Goal: Task Accomplishment & Management: Use online tool/utility

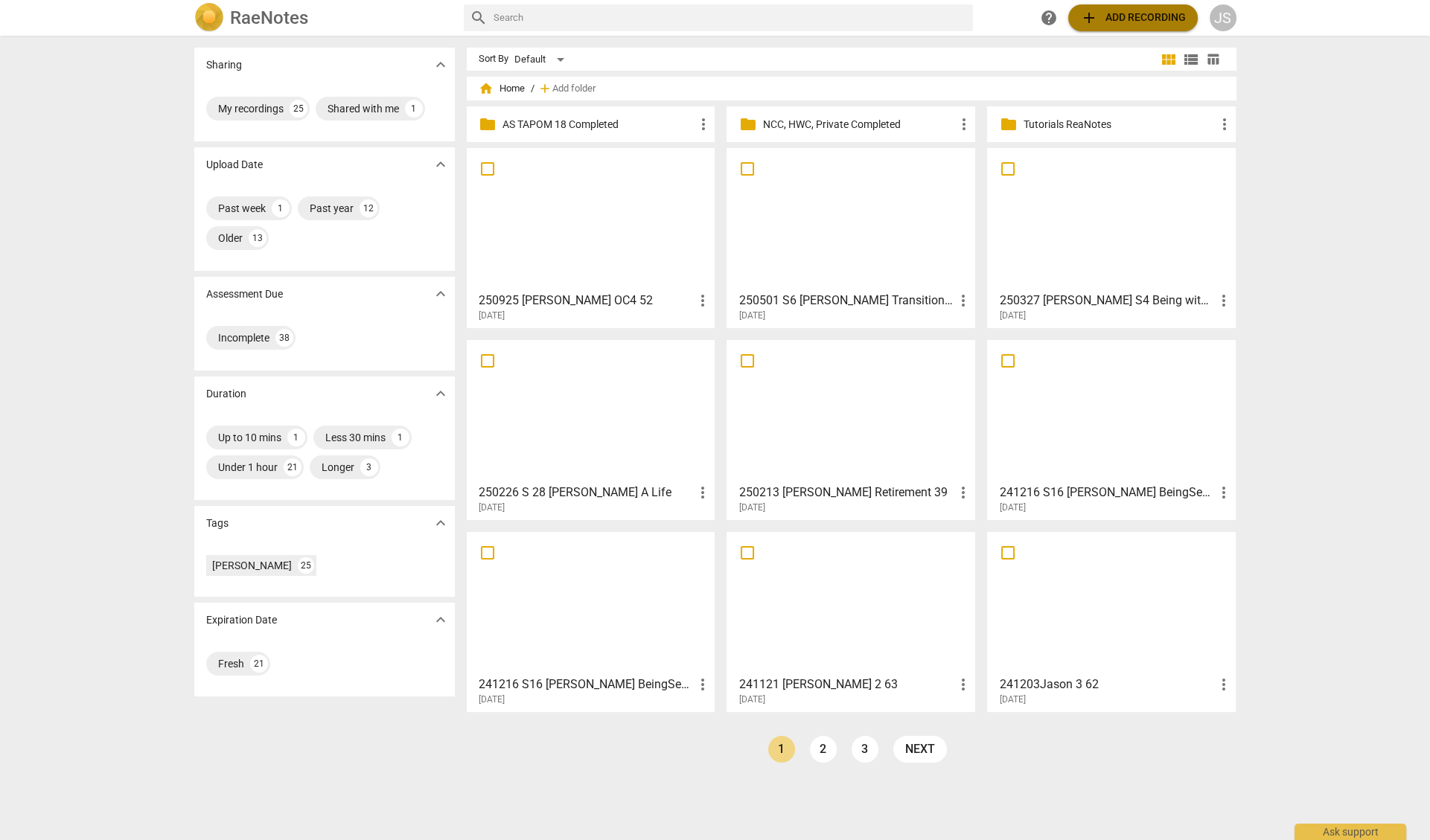
click at [1119, 17] on span "add Add recording" at bounding box center [1133, 18] width 106 height 18
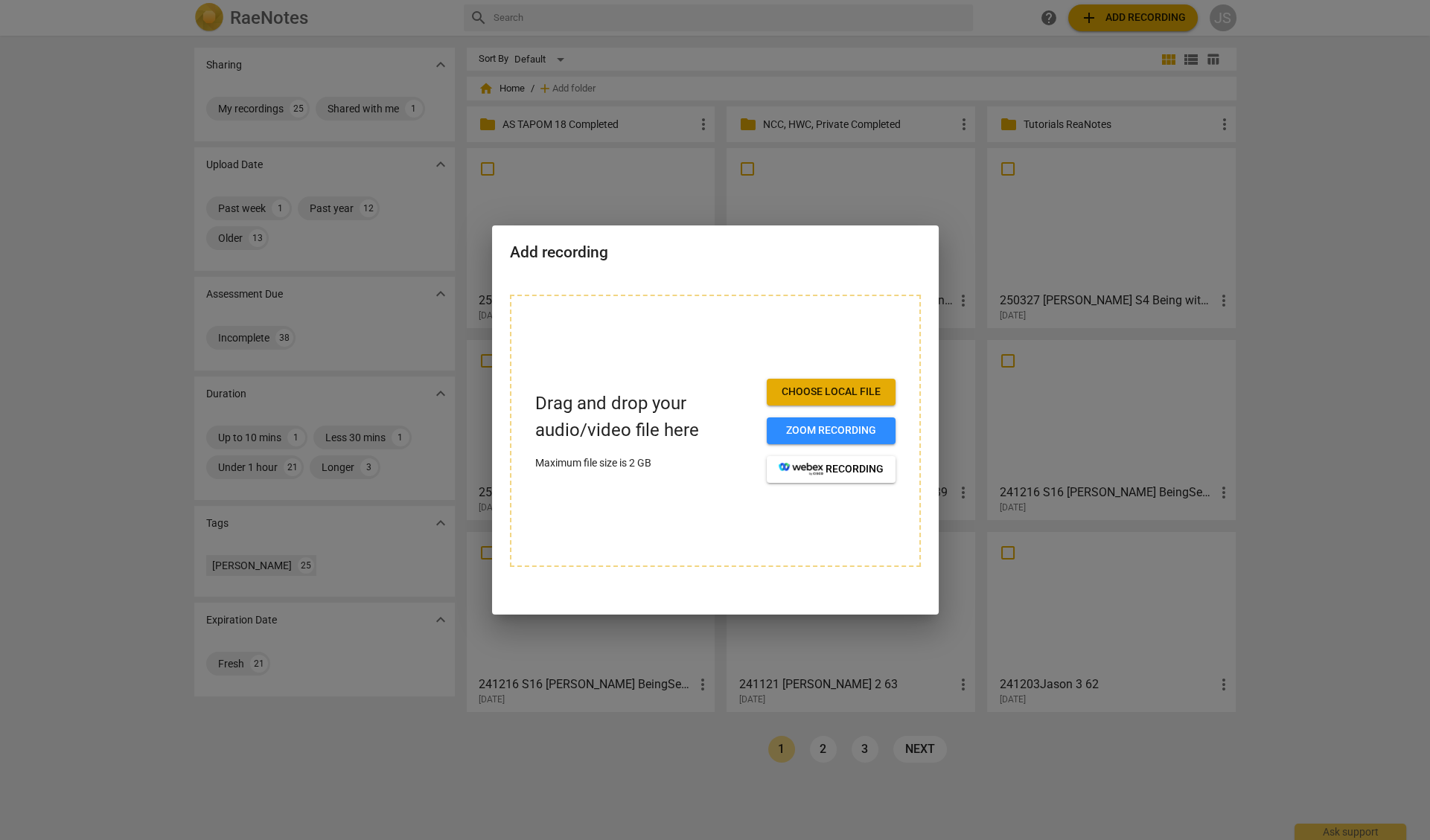
click at [802, 392] on span "Choose local file" at bounding box center [831, 392] width 105 height 14
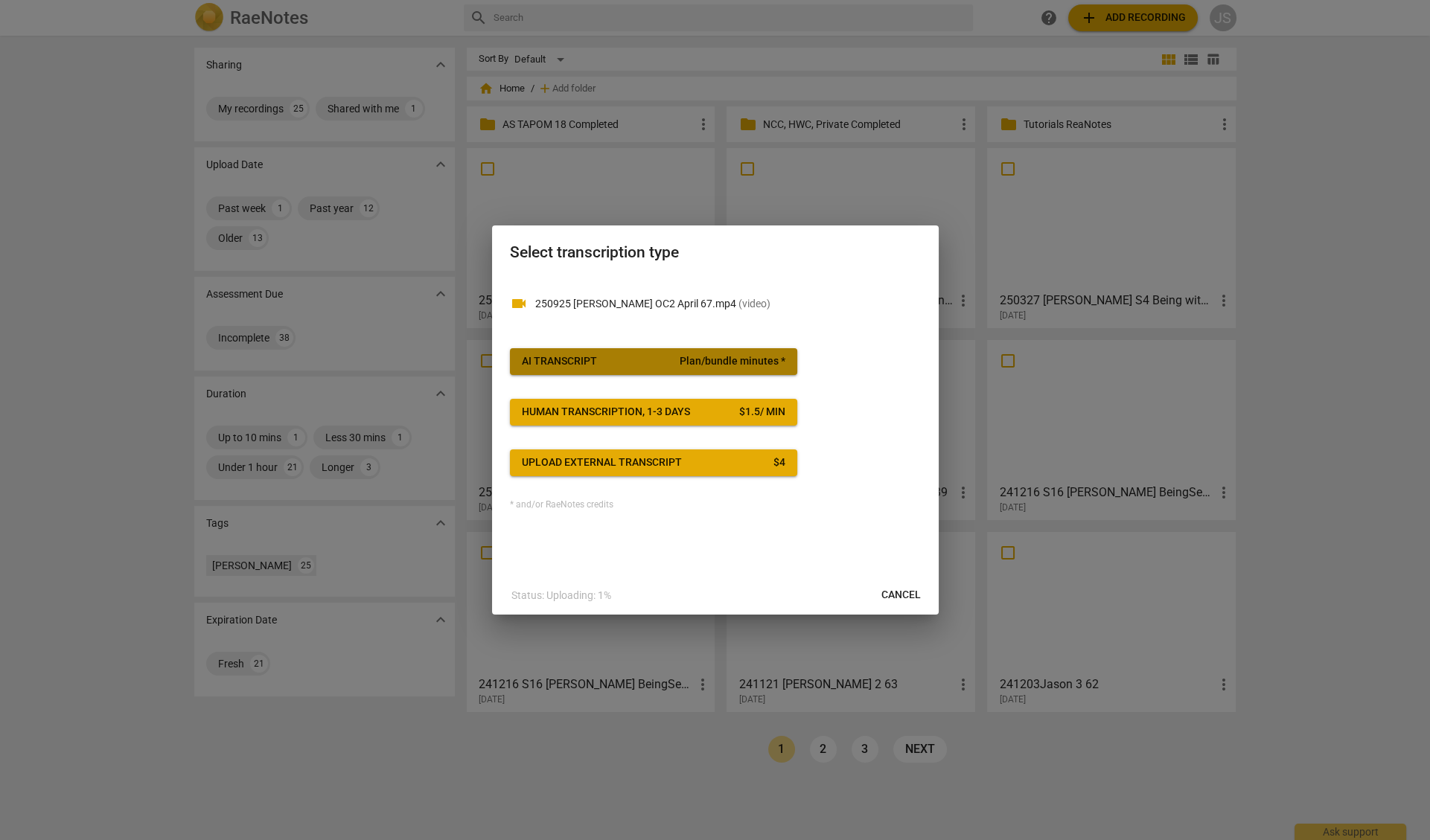
click at [682, 357] on span "Plan/bundle minutes *" at bounding box center [732, 362] width 106 height 14
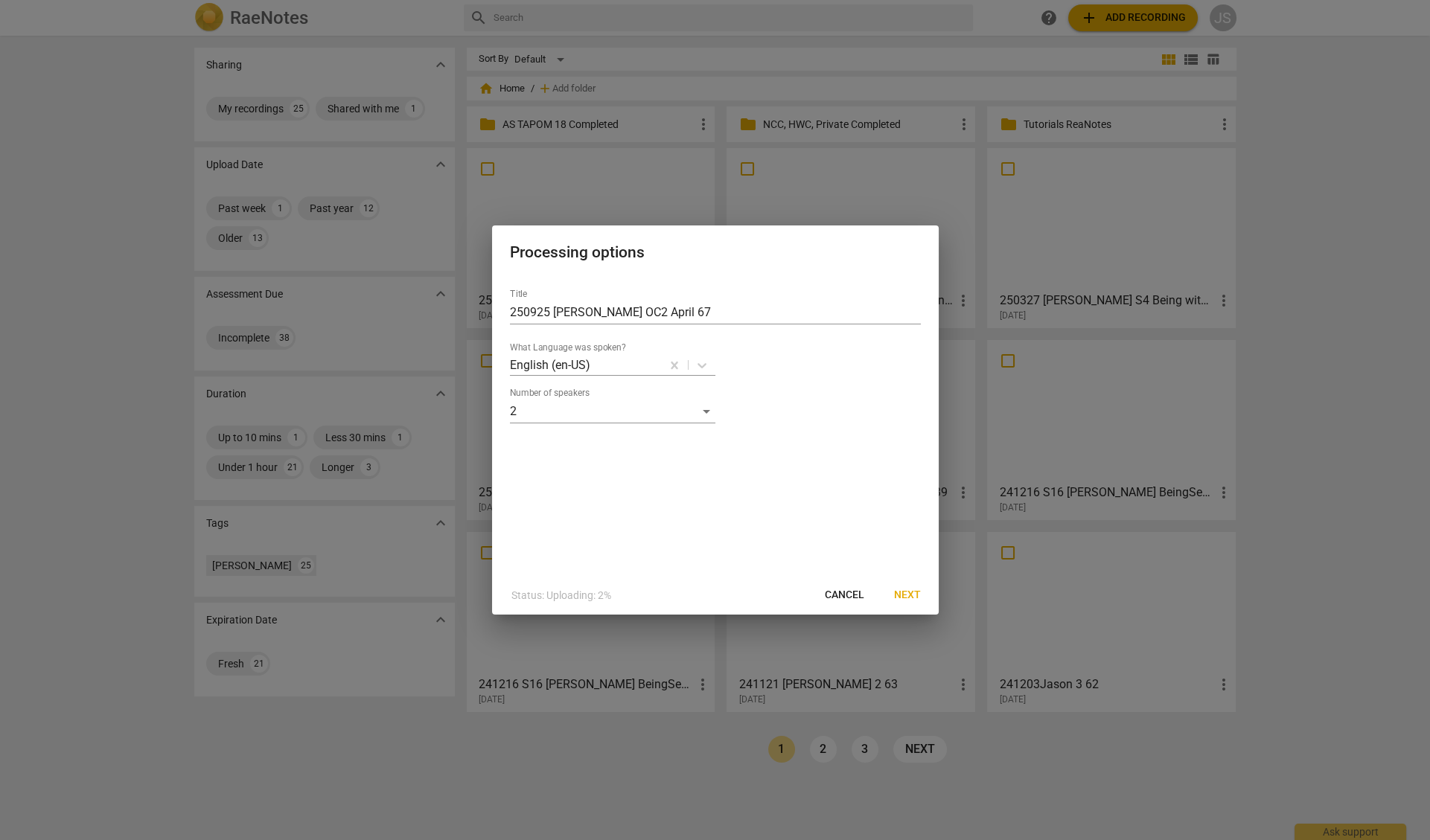
click at [899, 590] on span "Next" at bounding box center [907, 595] width 27 height 14
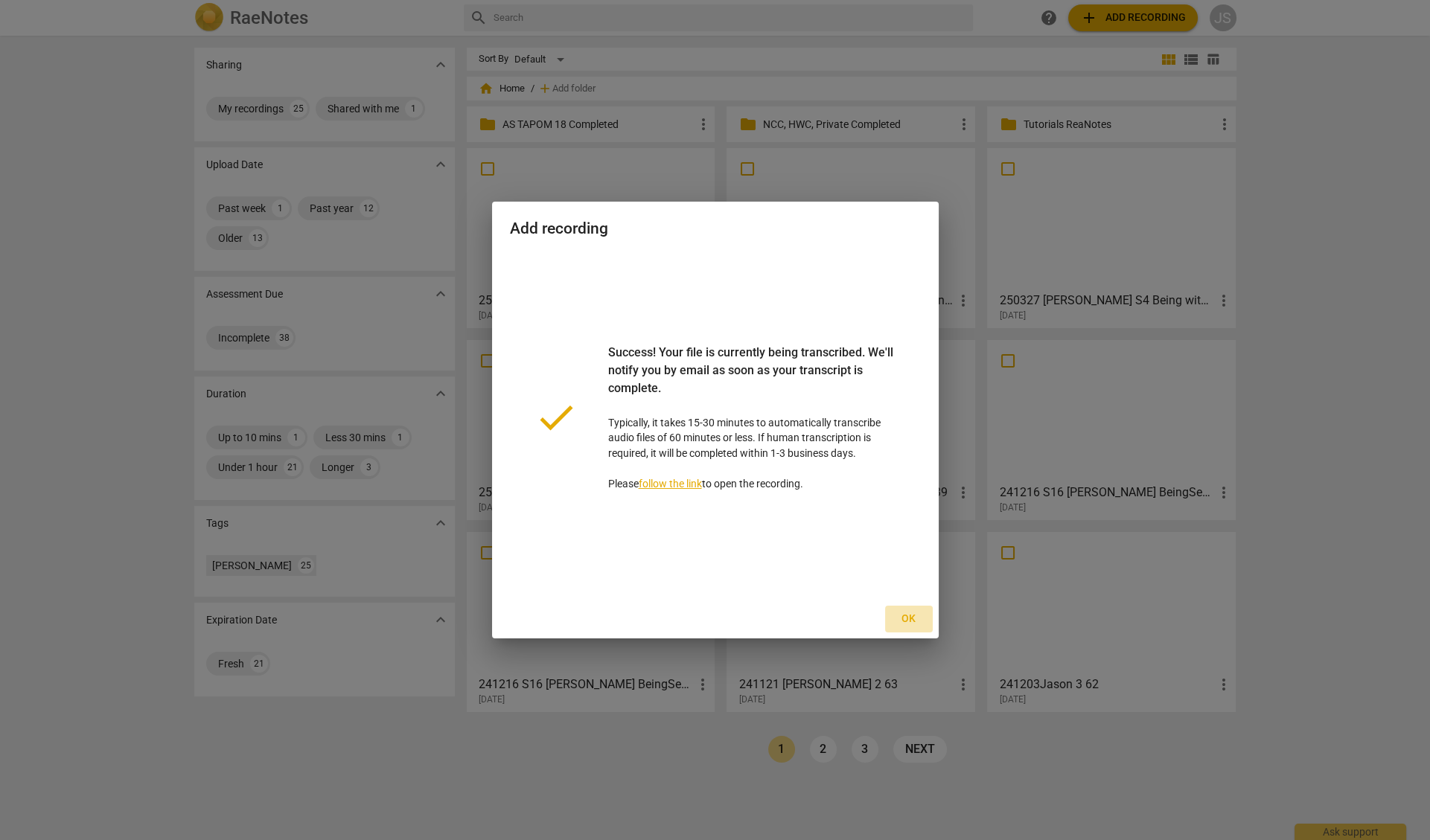
click at [908, 620] on span "Ok" at bounding box center [909, 619] width 24 height 14
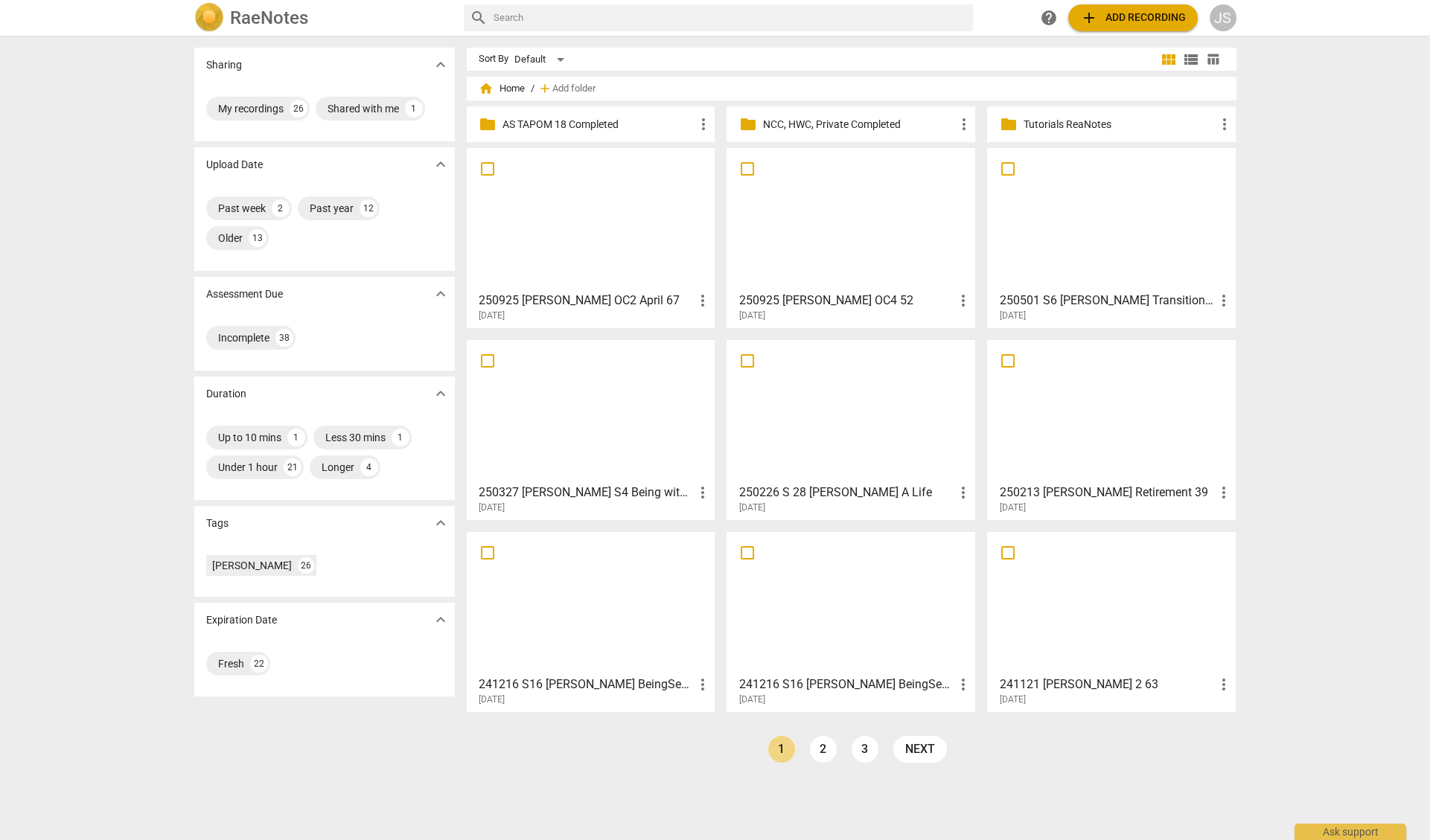
click at [1144, 22] on span "add Add recording" at bounding box center [1133, 18] width 106 height 18
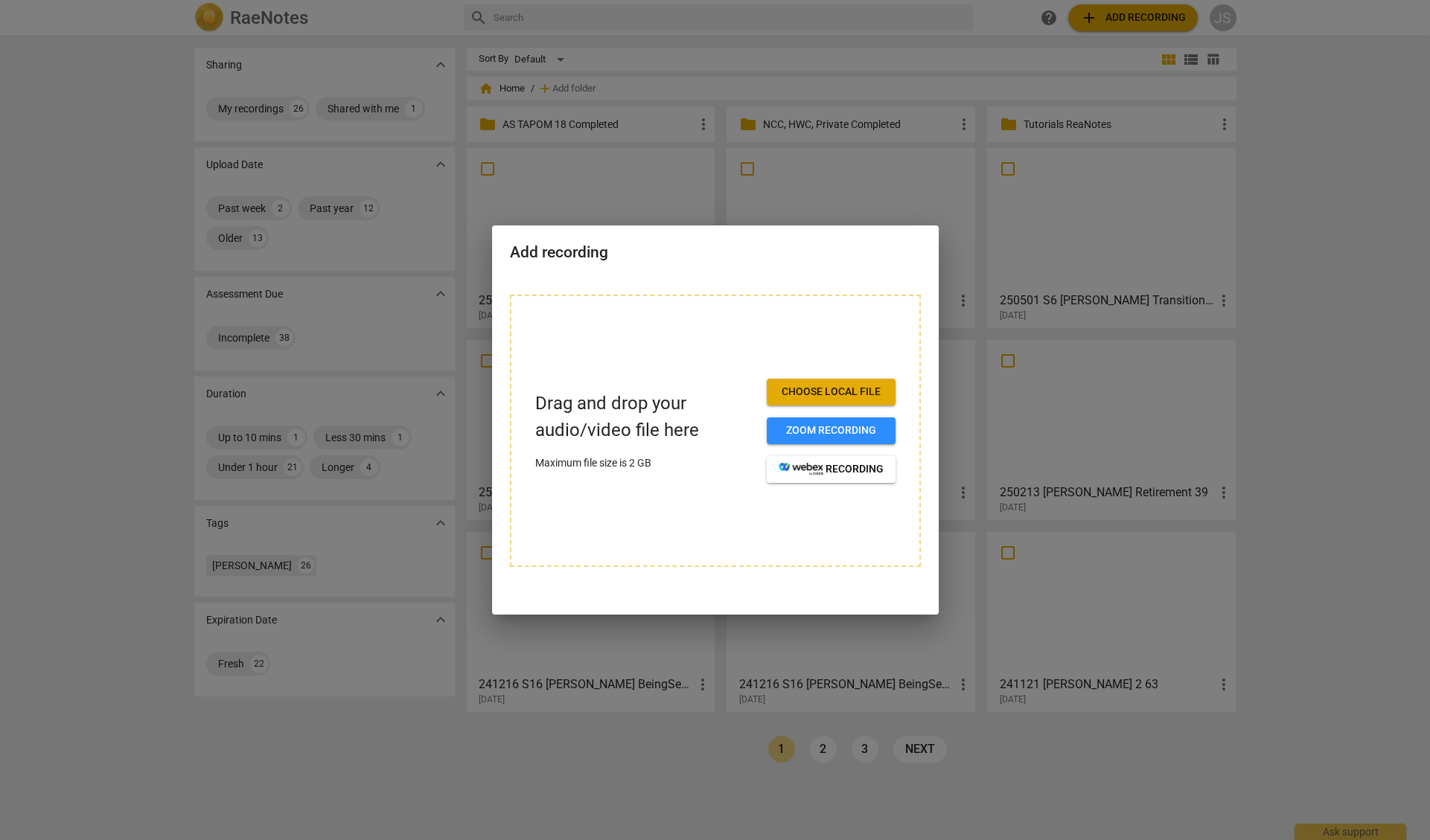
click at [1300, 457] on div at bounding box center [715, 420] width 1430 height 840
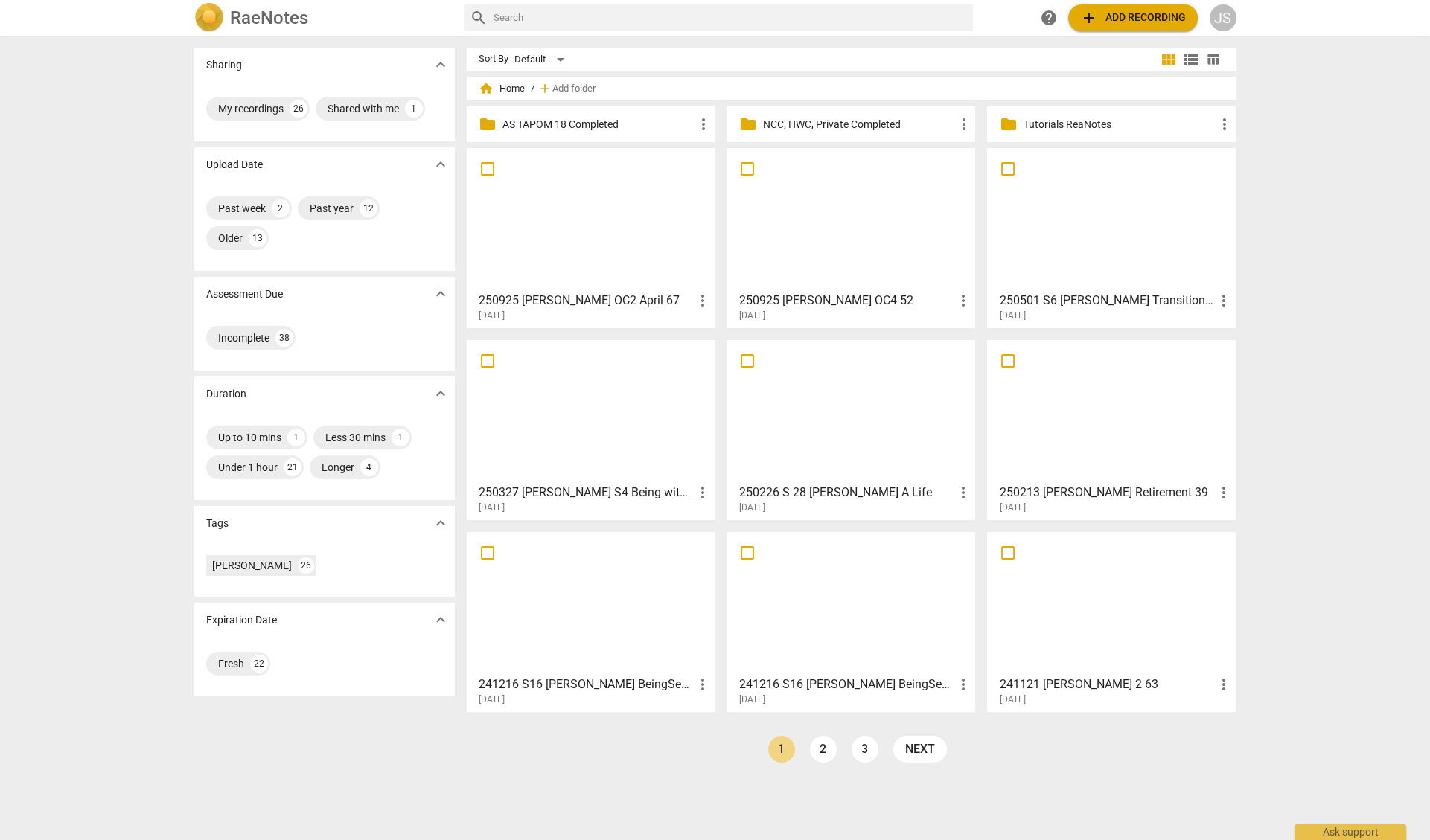
click at [1223, 20] on div "JS" at bounding box center [1222, 18] width 27 height 27
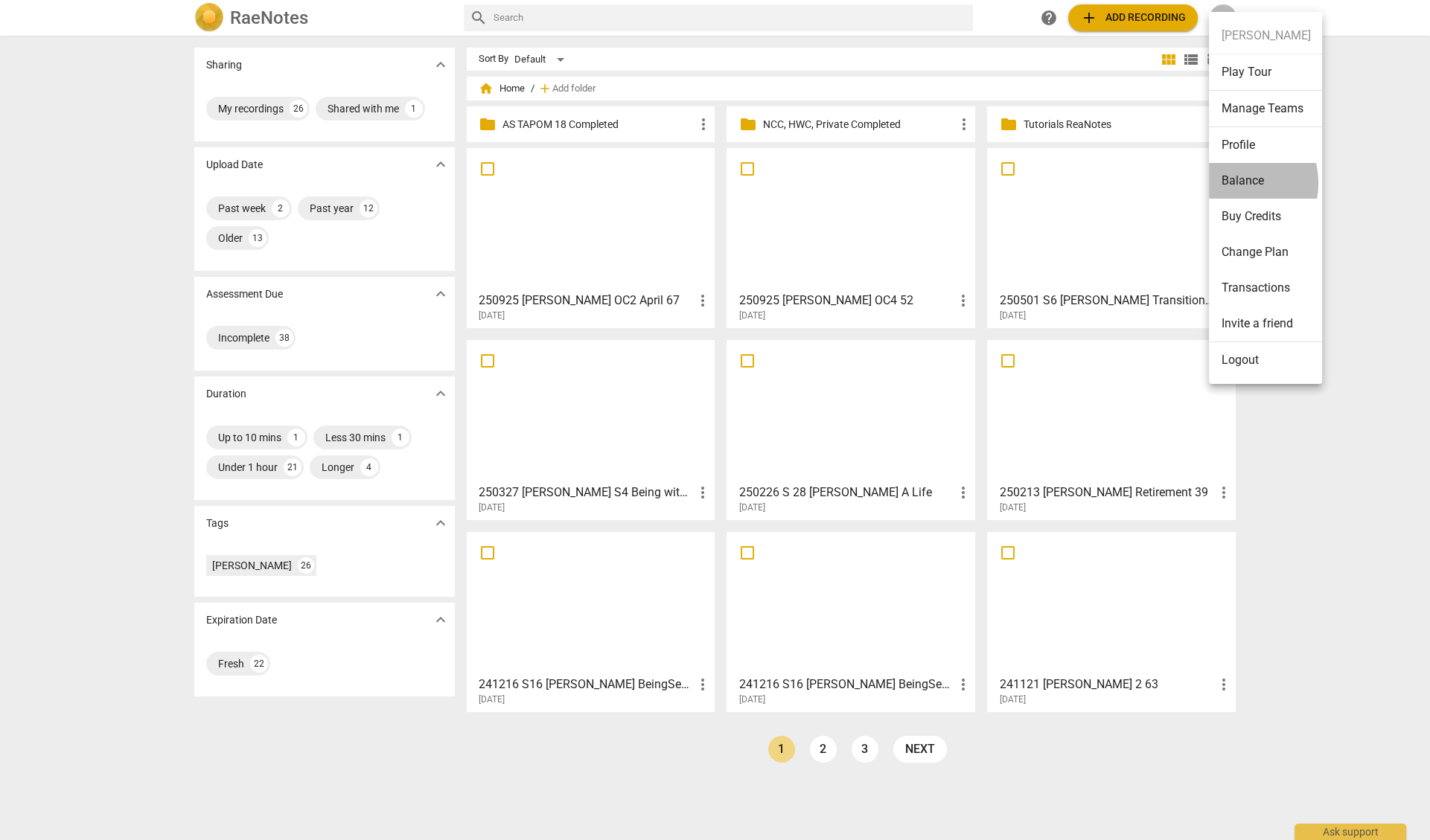
click at [1228, 183] on li "Balance" at bounding box center [1265, 180] width 113 height 35
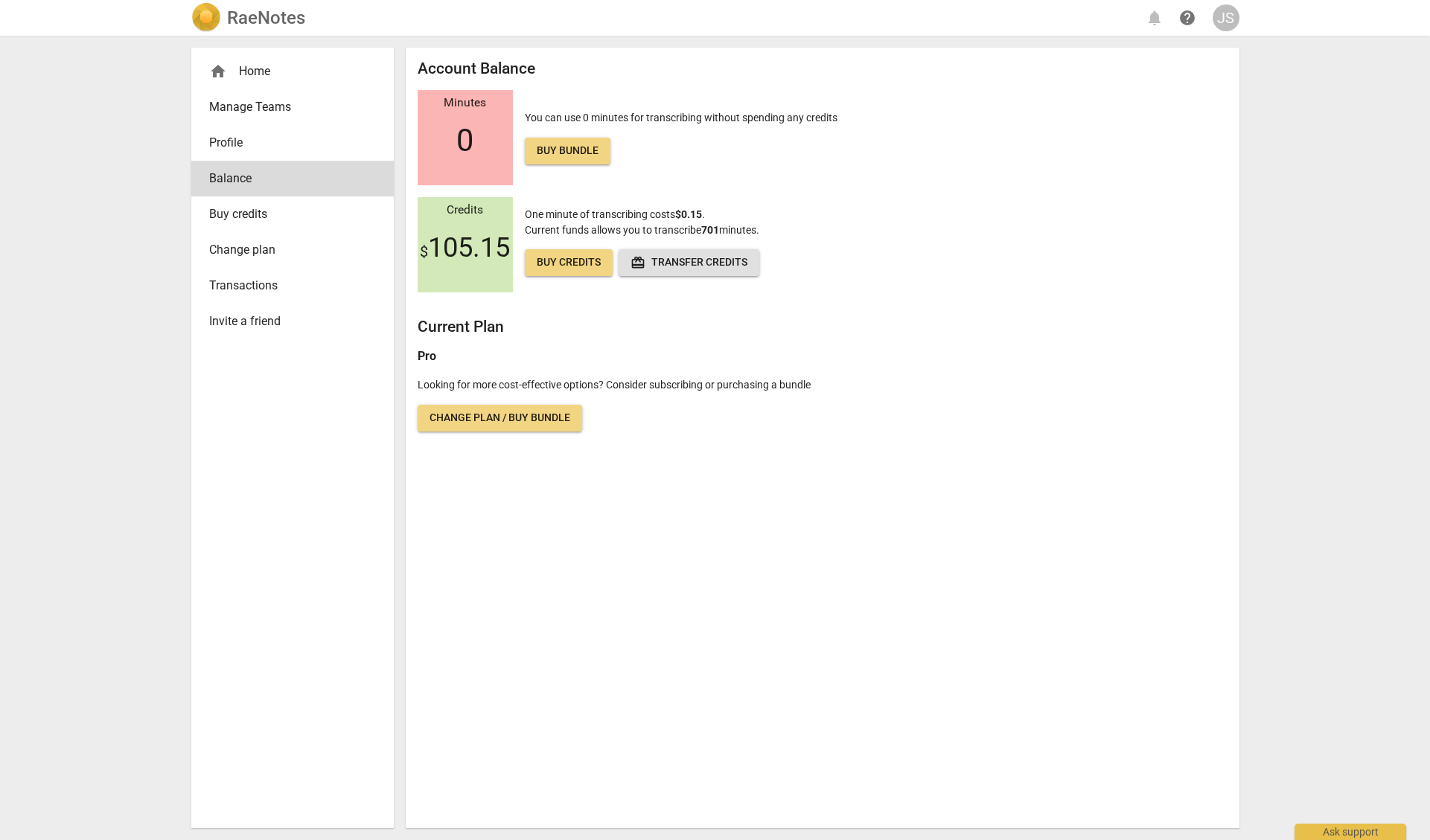
click at [248, 79] on div "home Home" at bounding box center [287, 72] width 155 height 18
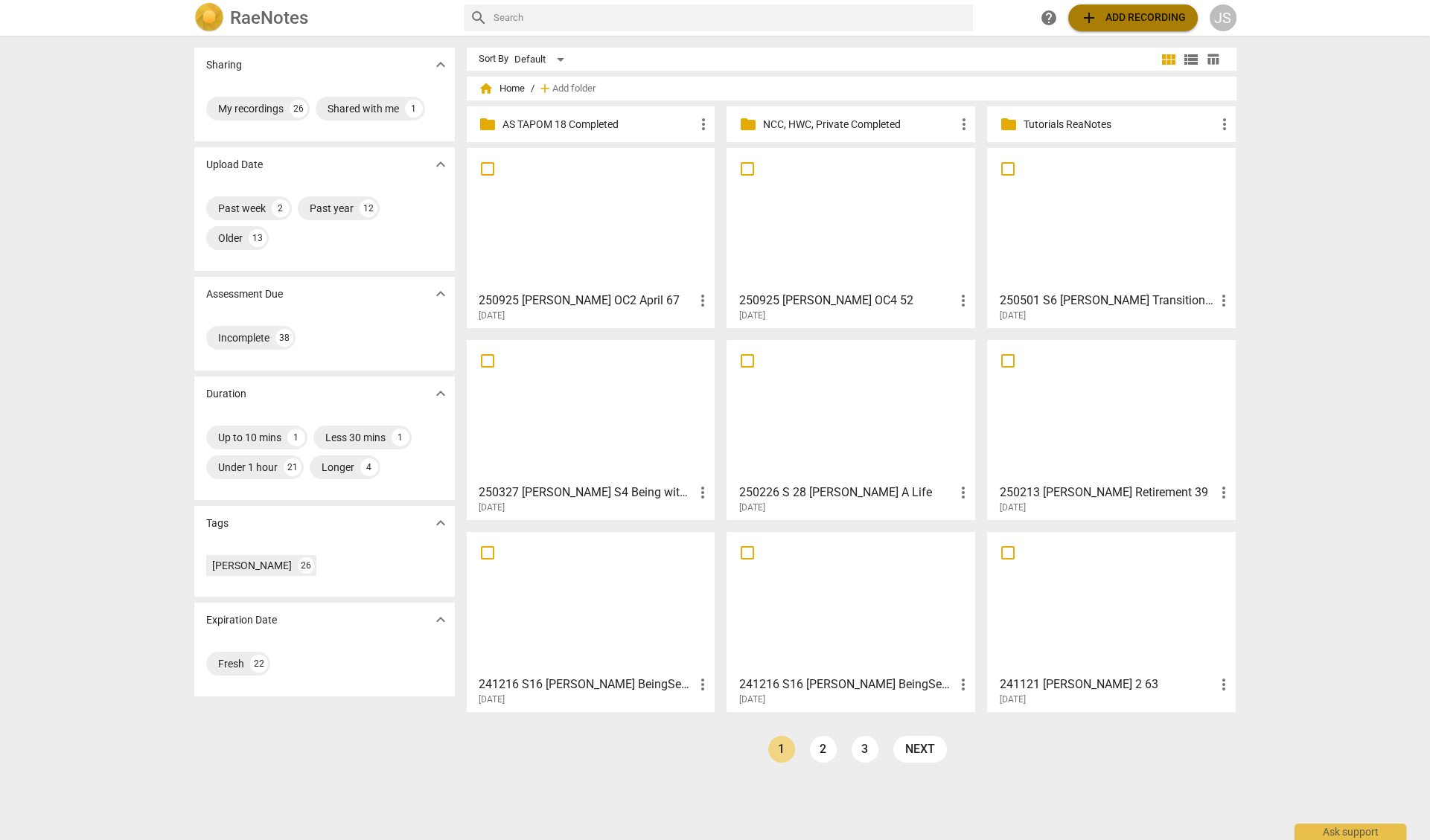
click at [1122, 17] on span "add Add recording" at bounding box center [1133, 18] width 106 height 18
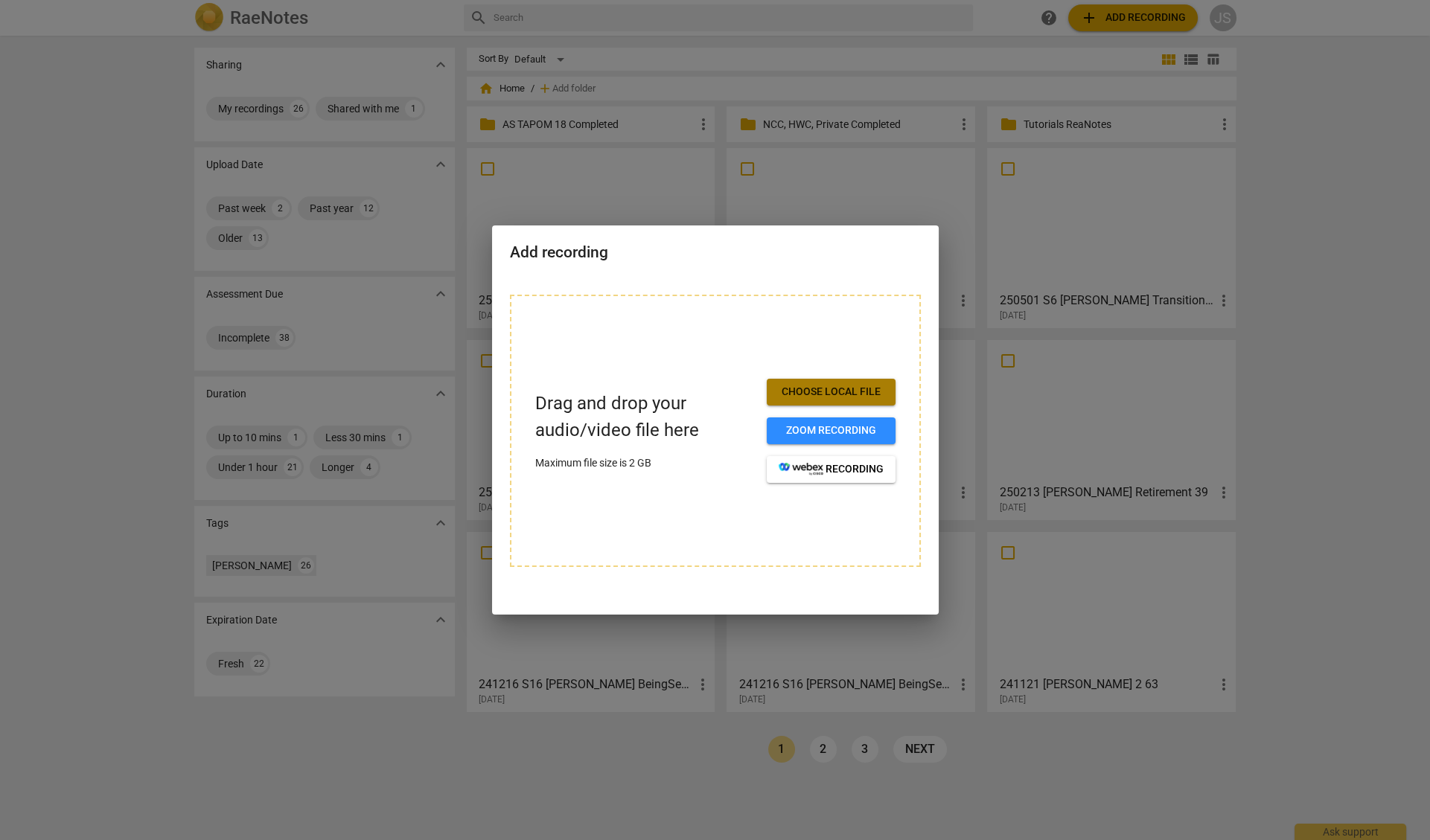
click at [835, 391] on span "Choose local file" at bounding box center [831, 392] width 105 height 14
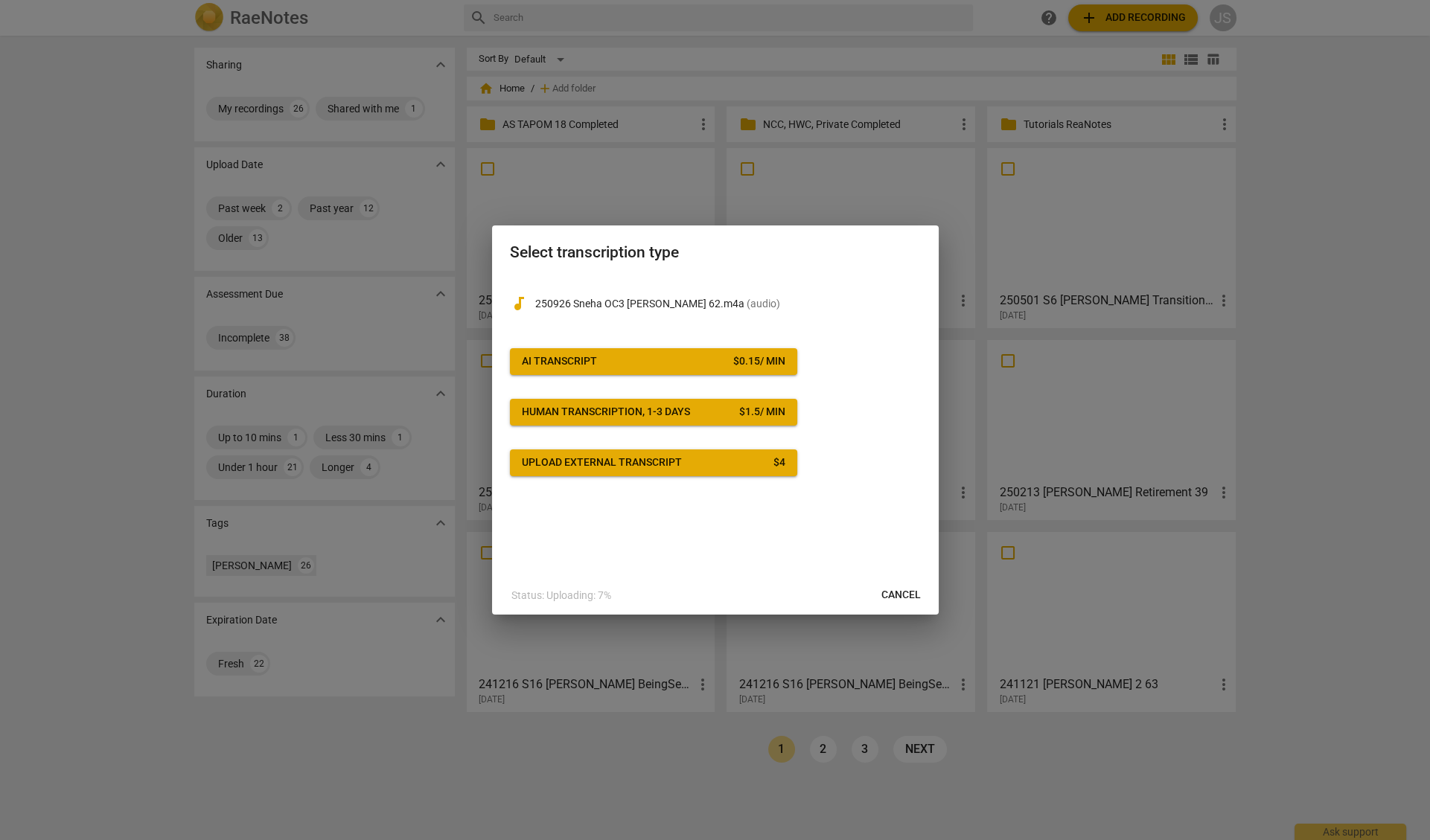
click at [622, 362] on span "AI Transcript $ 0.15 / min" at bounding box center [653, 362] width 263 height 14
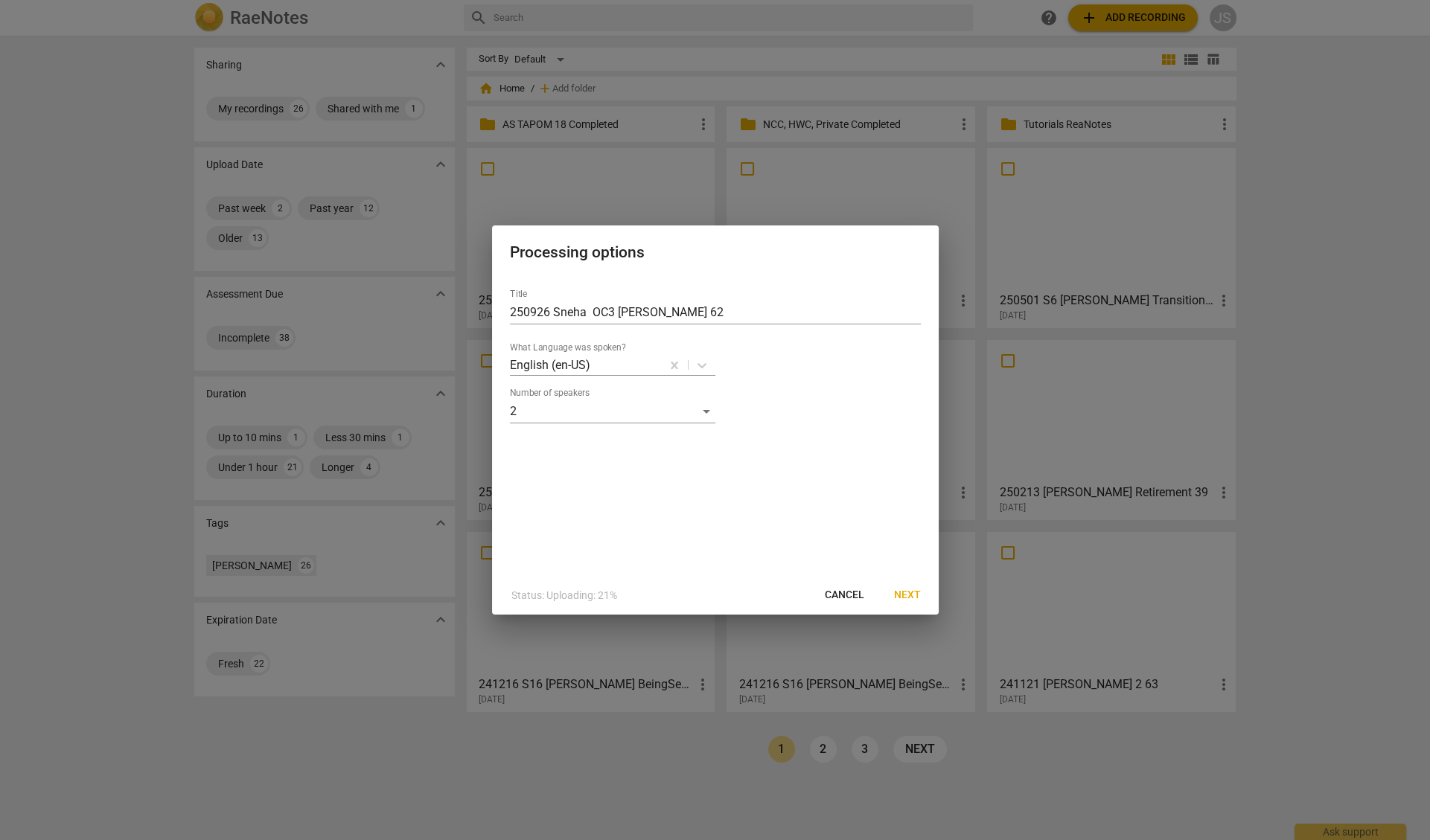
click at [908, 593] on span "Next" at bounding box center [907, 595] width 27 height 14
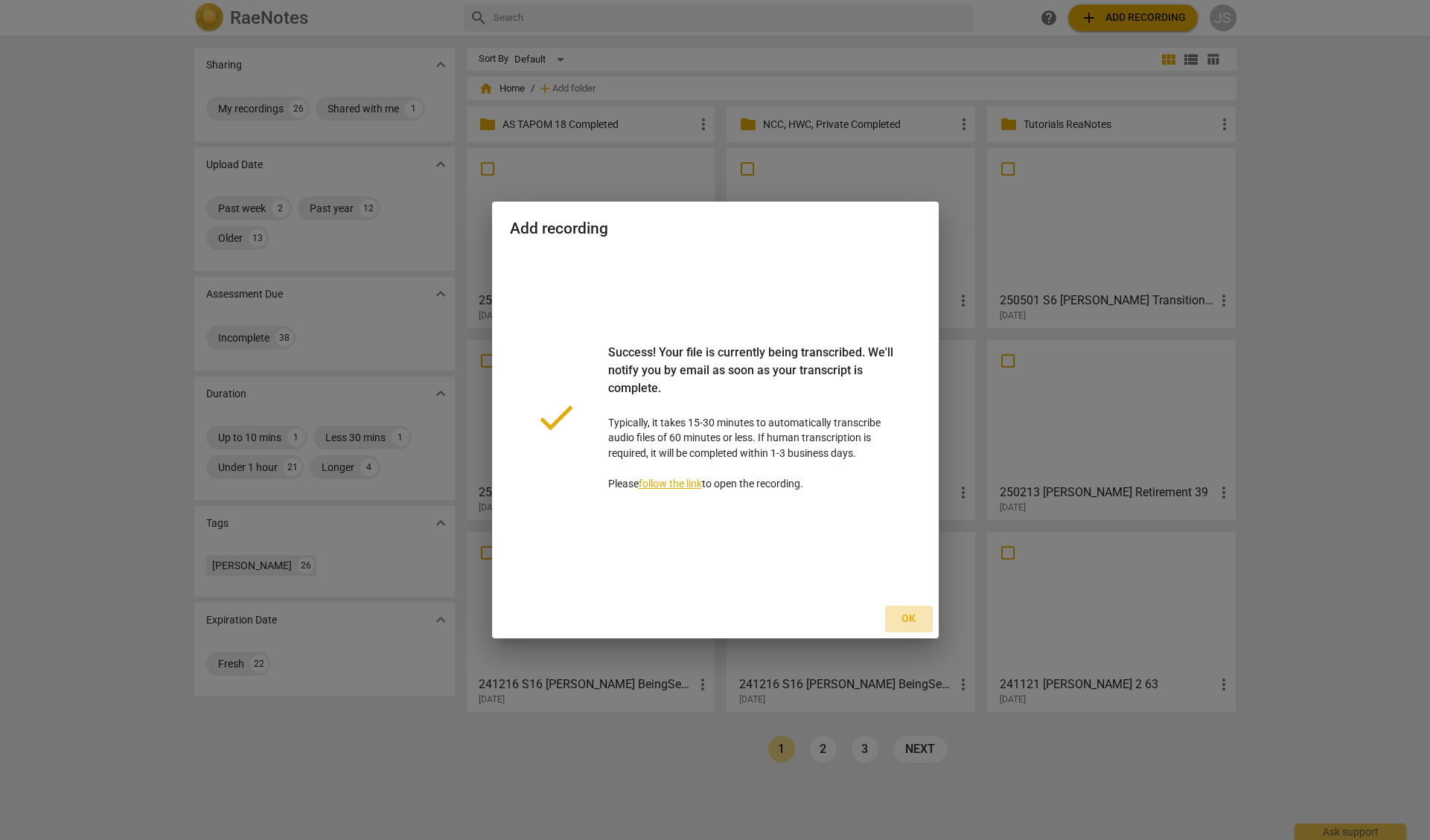
click at [906, 615] on span "Ok" at bounding box center [909, 619] width 24 height 14
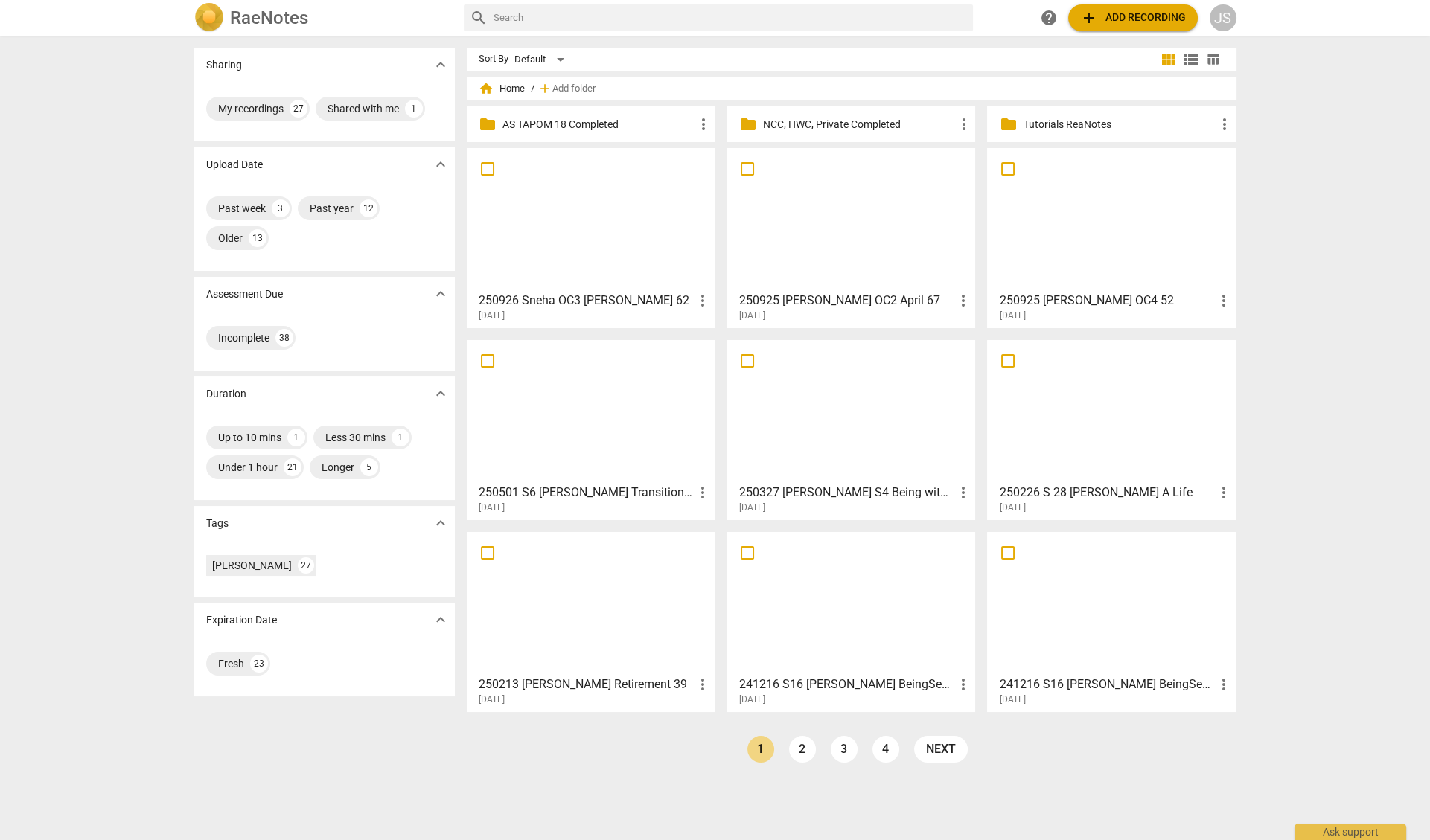
click at [846, 239] on div at bounding box center [851, 219] width 238 height 132
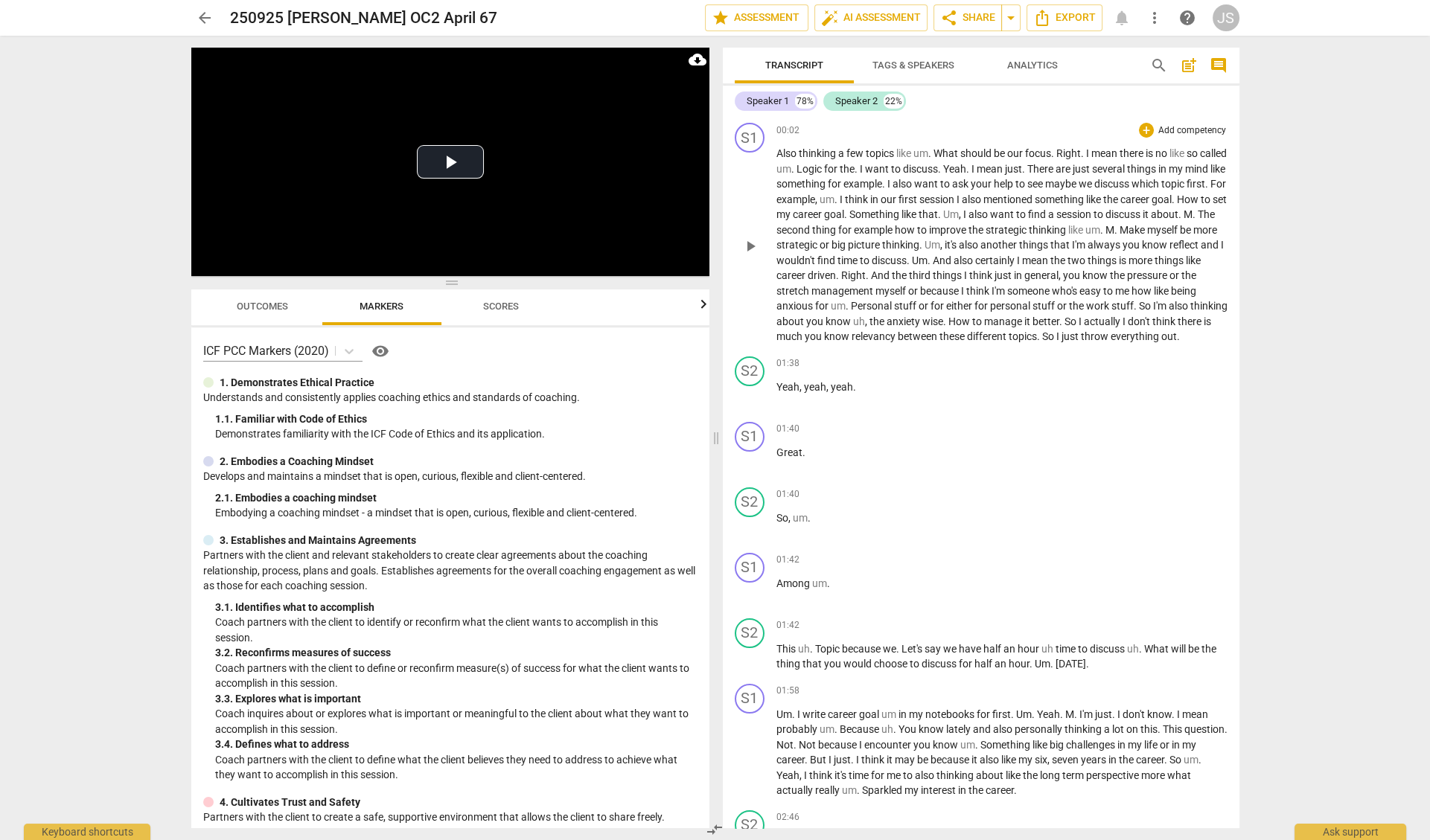
click at [754, 246] on span "play_arrow" at bounding box center [750, 246] width 18 height 18
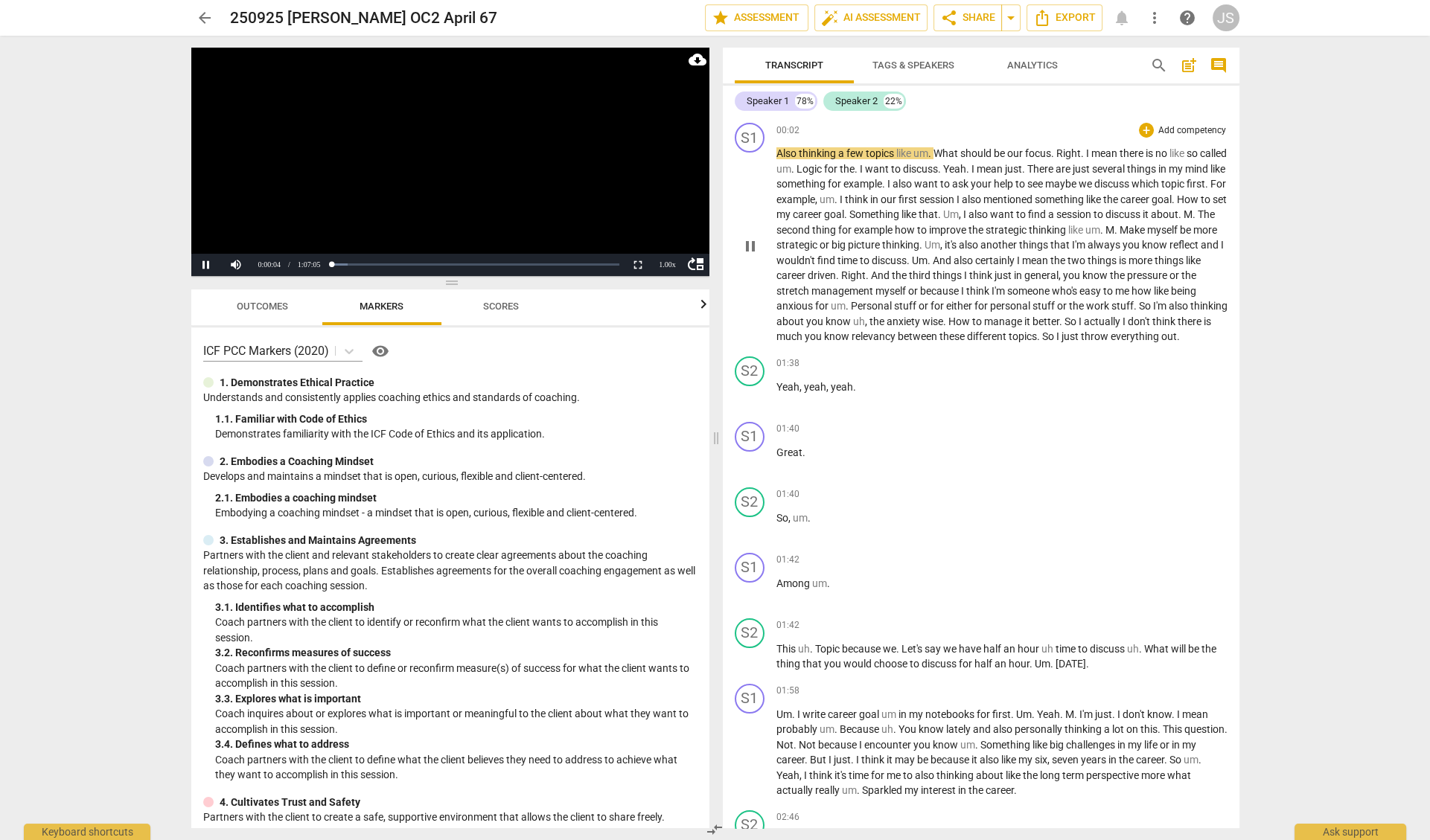
click at [748, 246] on span "pause" at bounding box center [750, 246] width 18 height 18
click at [908, 67] on span "Tags & Speakers" at bounding box center [914, 65] width 82 height 11
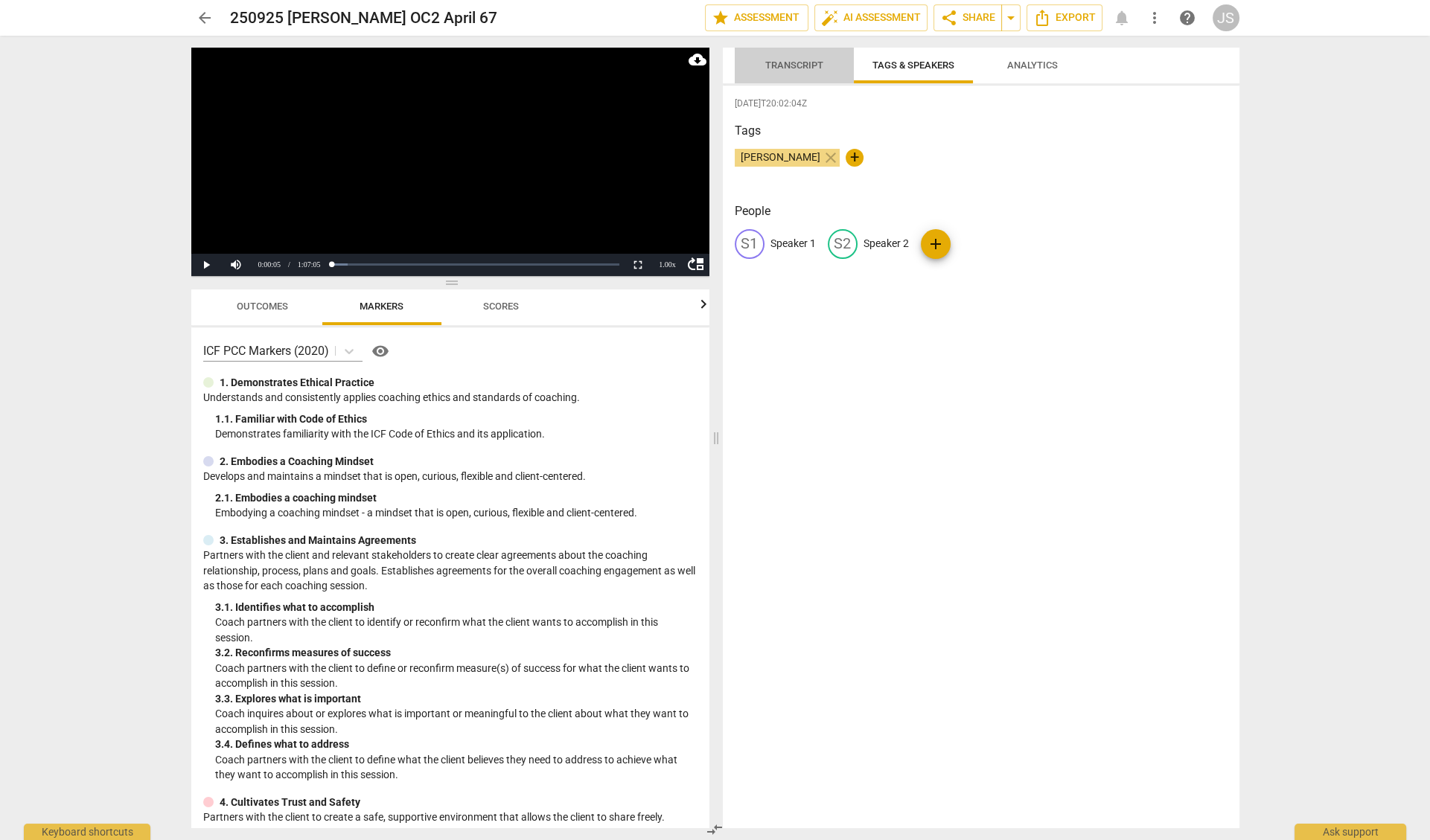
click at [790, 67] on span "Transcript" at bounding box center [794, 65] width 58 height 11
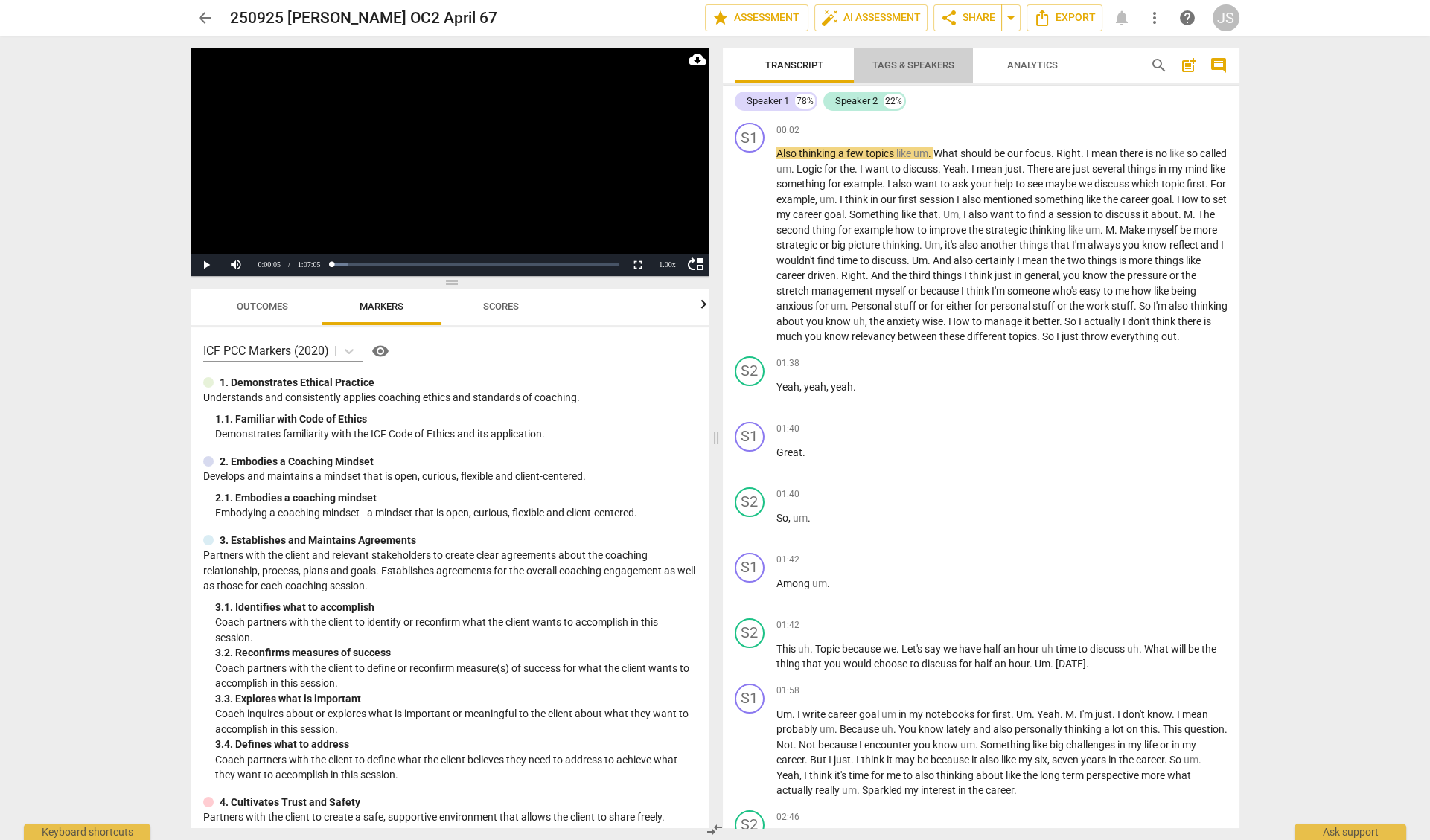
click at [903, 68] on span "Tags & Speakers" at bounding box center [914, 65] width 82 height 11
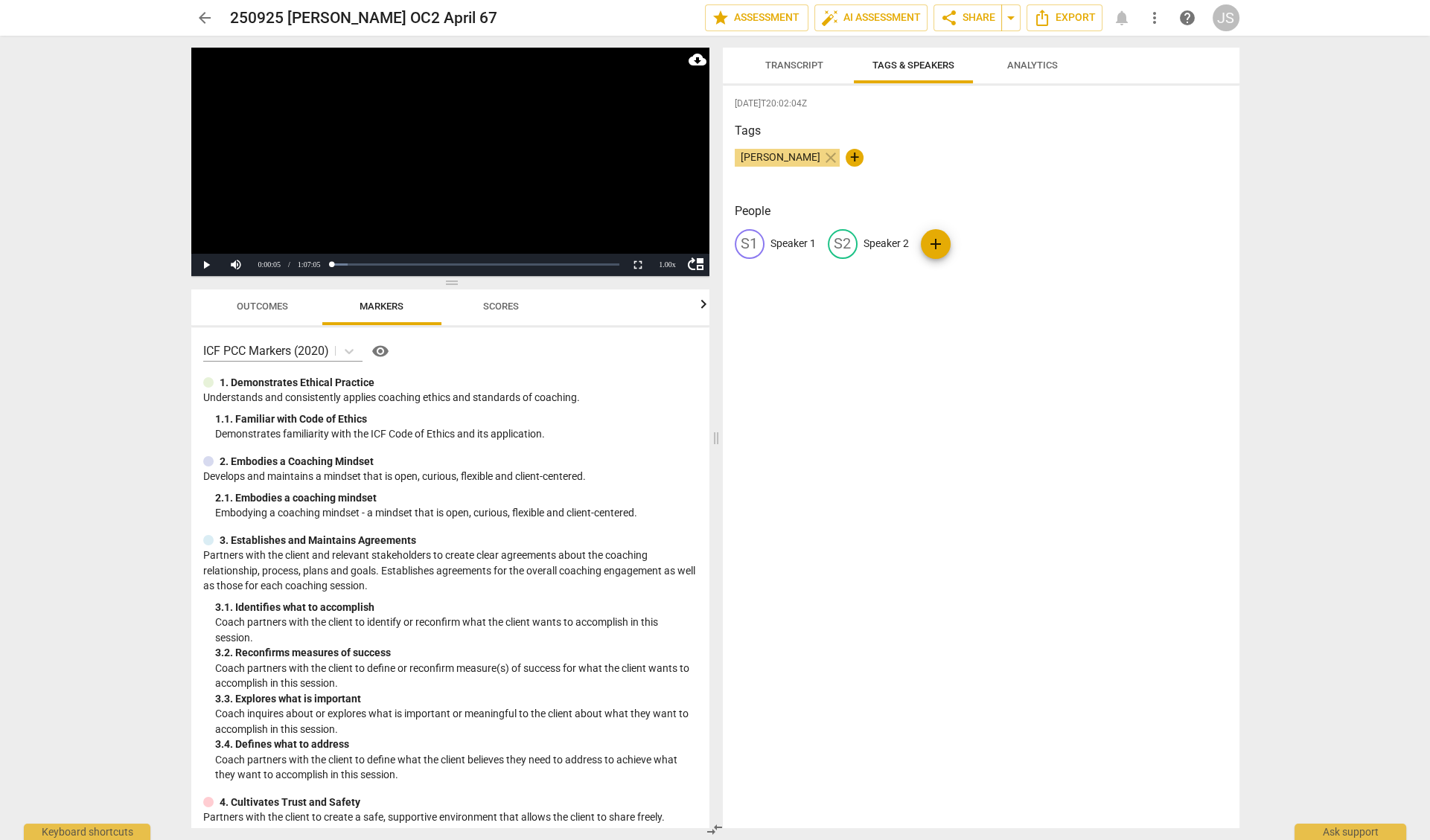
click at [794, 244] on p "Speaker 1" at bounding box center [793, 243] width 45 height 15
type input "April"
click at [989, 243] on p "Speaker 2" at bounding box center [983, 243] width 45 height 15
type input "[PERSON_NAME]"
click at [1006, 296] on div "[DATE]T20:02:04Z Tags [PERSON_NAME] close + People AP April edit [PERSON_NAME] …" at bounding box center [980, 457] width 516 height 743
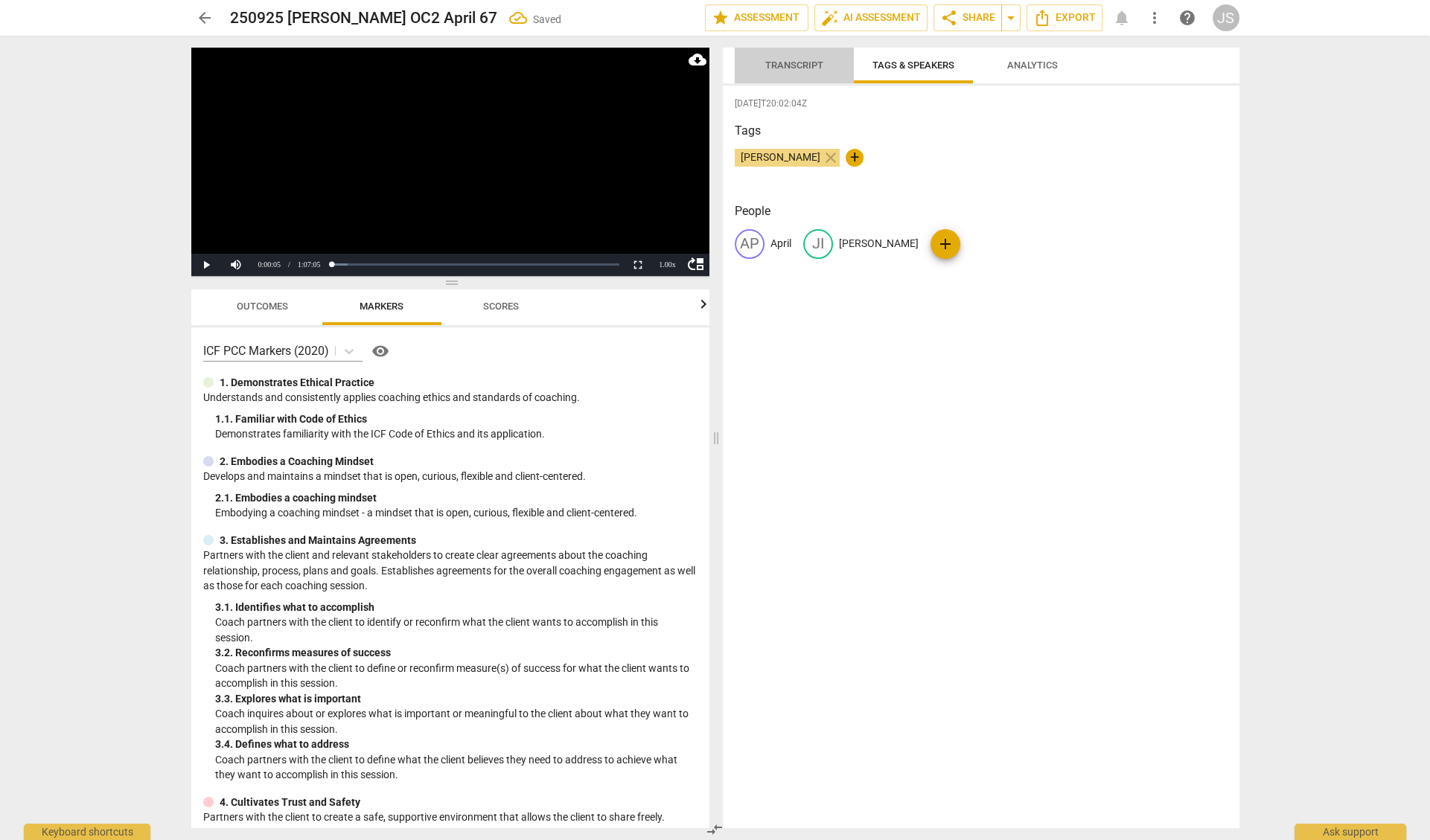
click at [801, 68] on span "Transcript" at bounding box center [794, 65] width 58 height 11
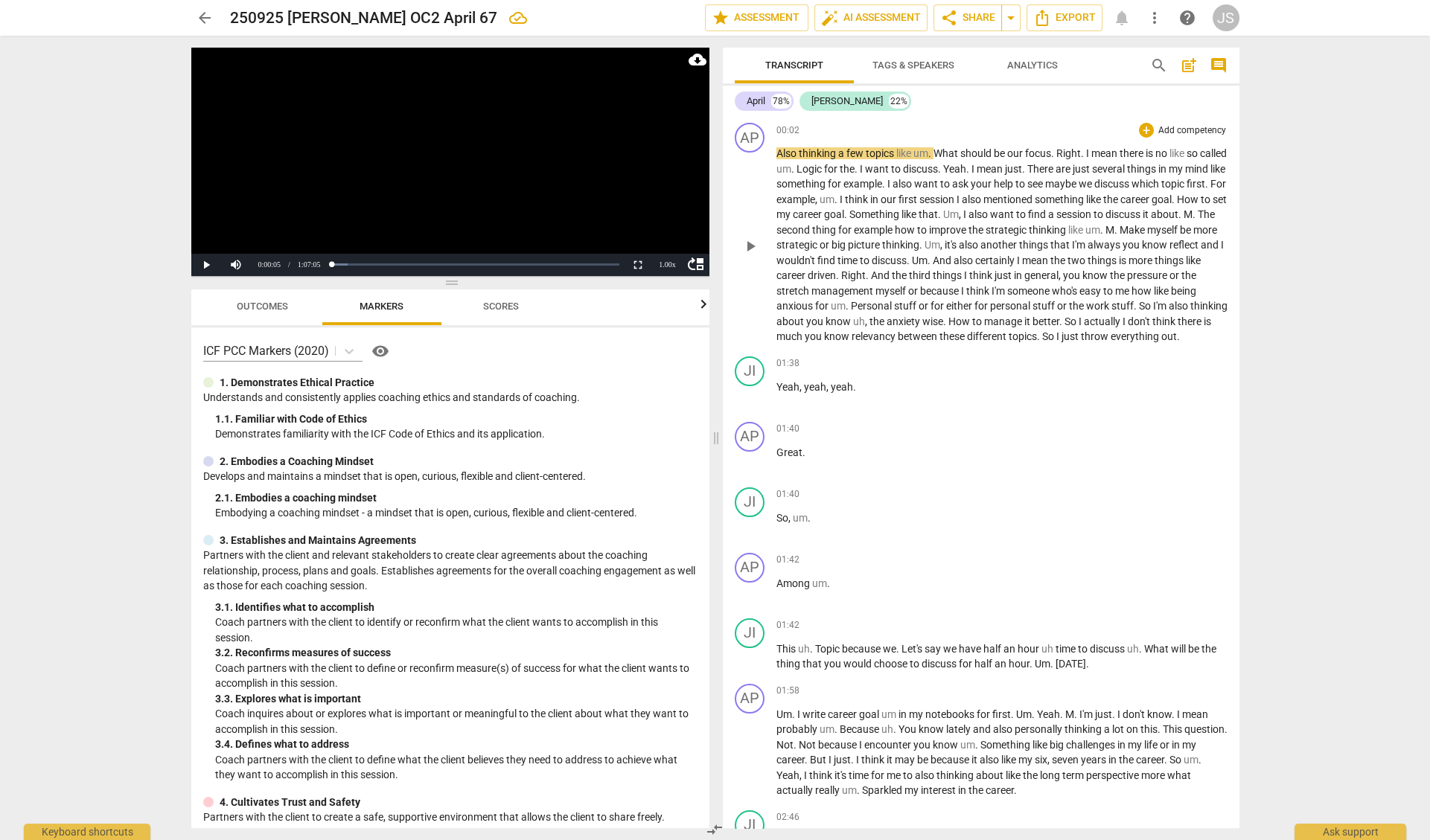
click at [777, 151] on span "Also" at bounding box center [788, 153] width 23 height 12
click at [1122, 250] on span "you" at bounding box center [1132, 245] width 19 height 12
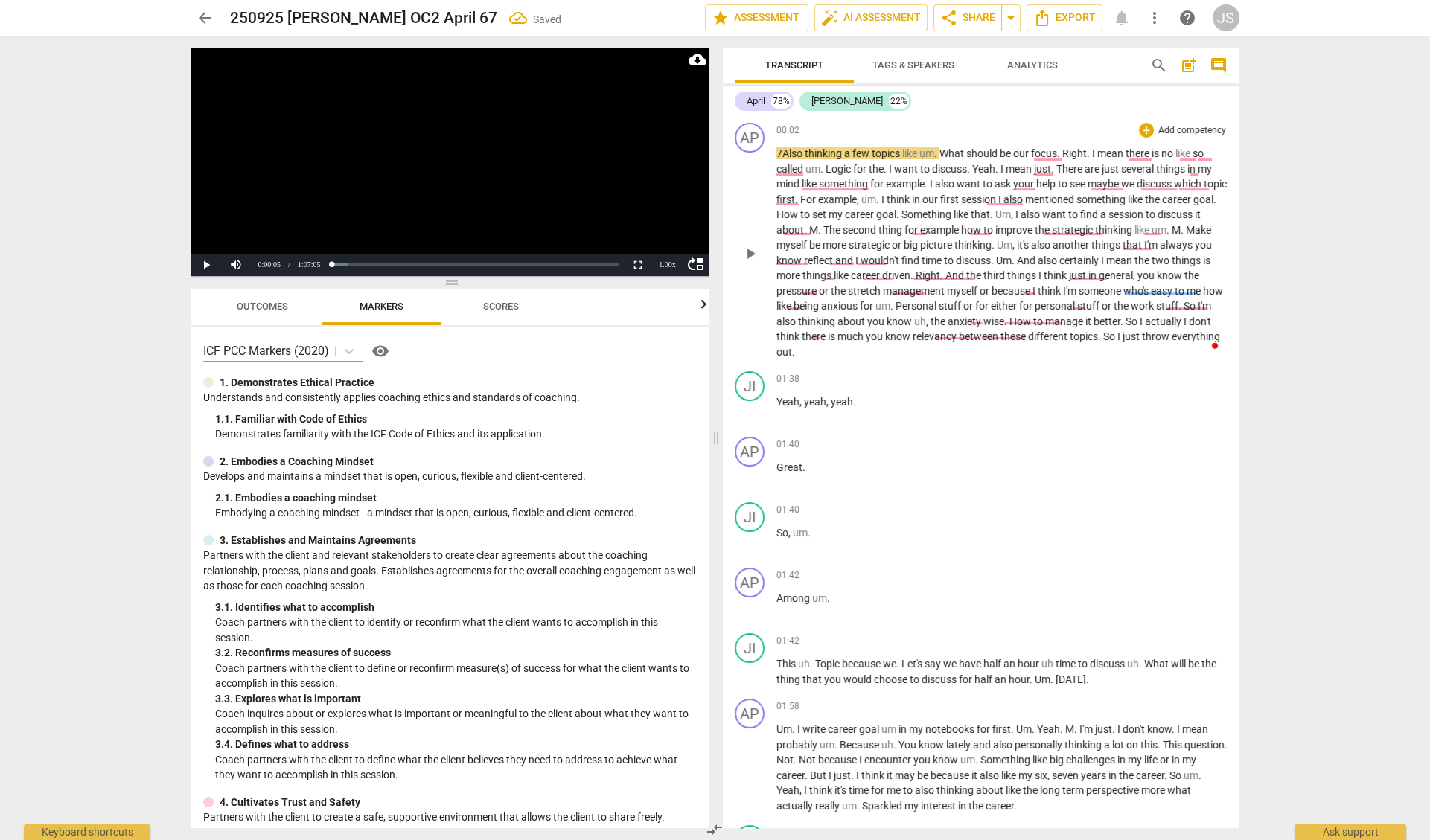
click at [783, 157] on span "7Also" at bounding box center [790, 153] width 28 height 12
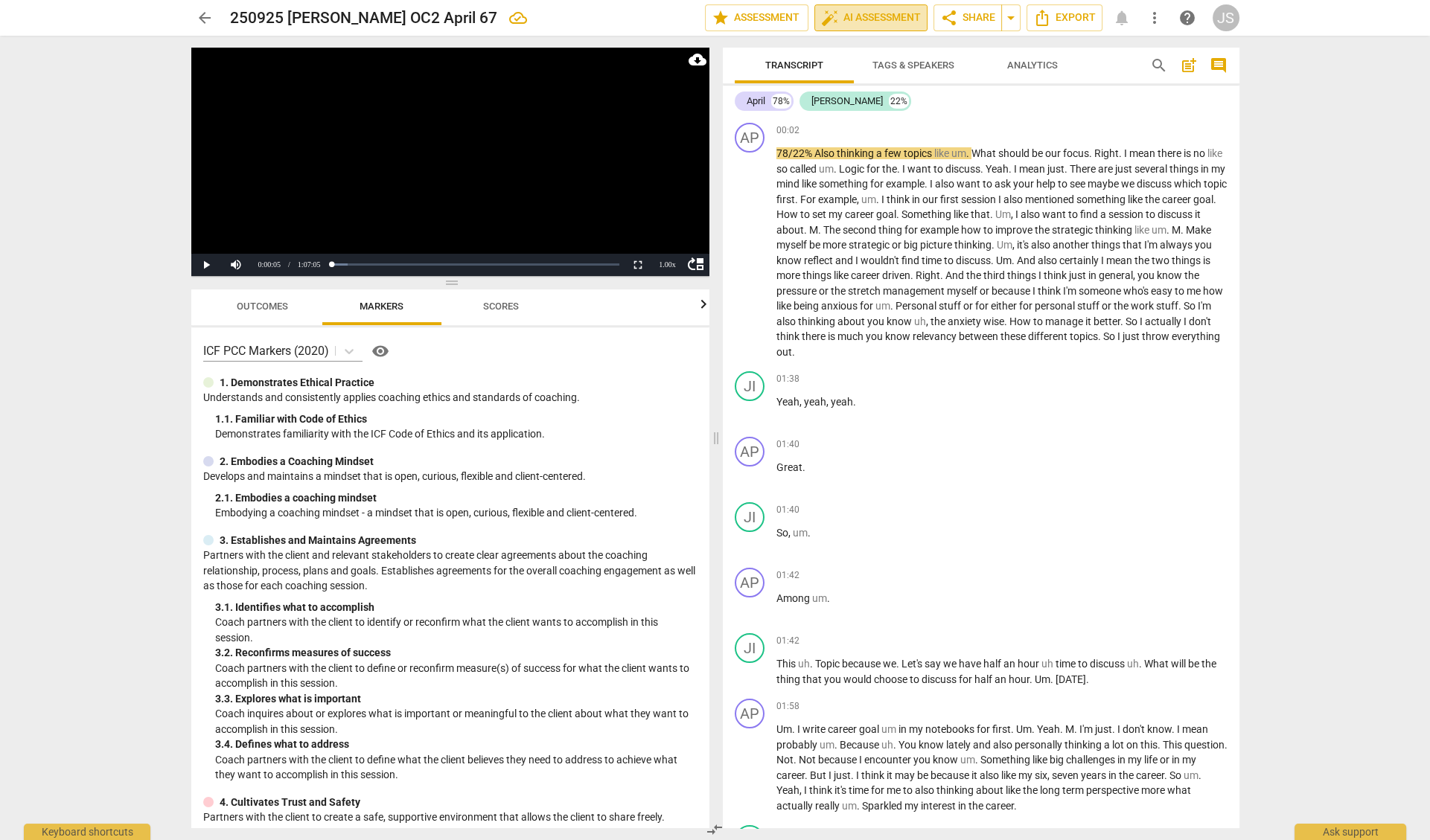
click at [875, 19] on span "auto_fix_high AI Assessment" at bounding box center [871, 18] width 100 height 18
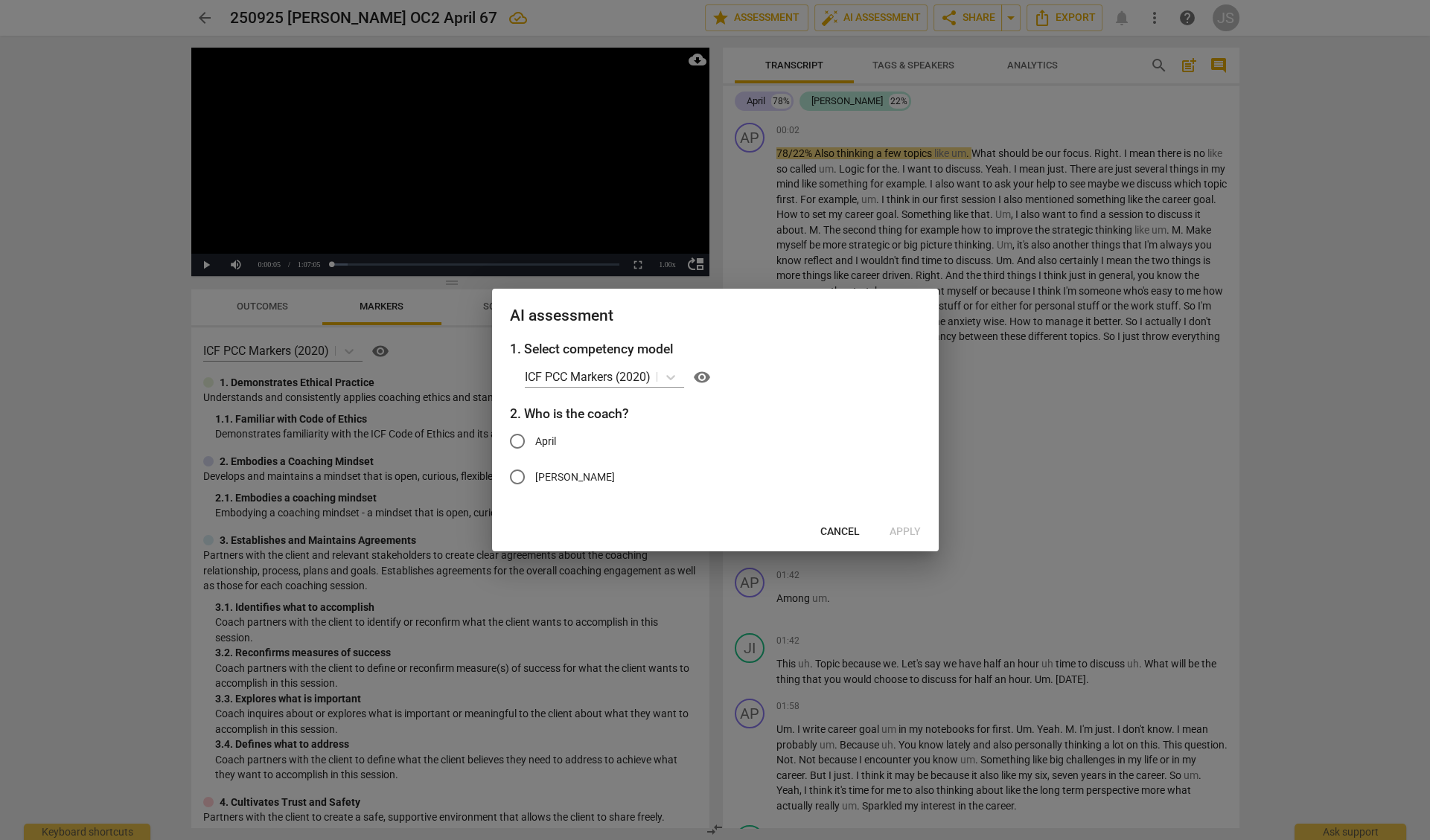
click at [518, 475] on input "[PERSON_NAME]" at bounding box center [517, 477] width 35 height 35
radio input "true"
click at [904, 528] on span "Apply" at bounding box center [905, 532] width 31 height 14
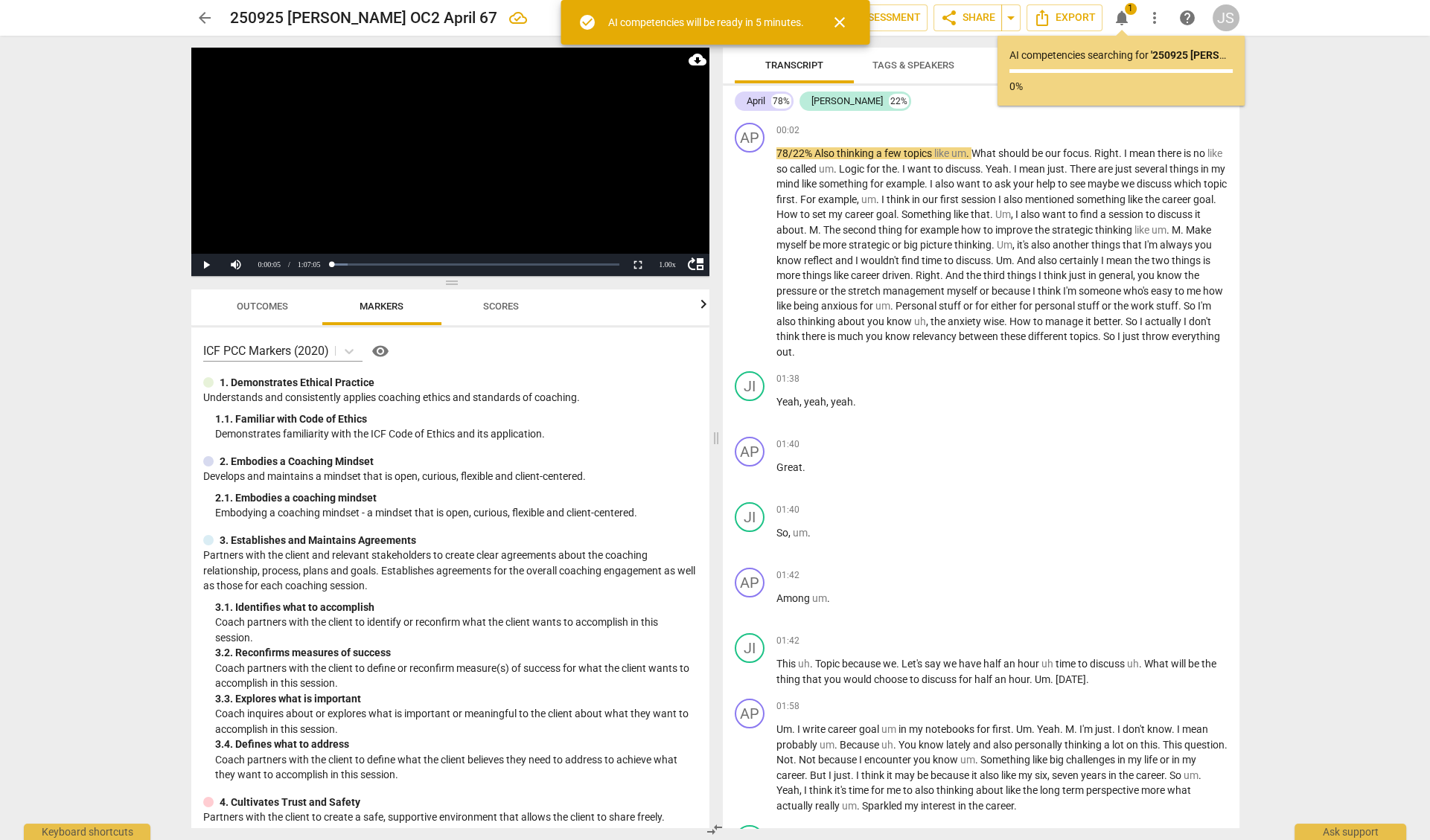
click at [978, 115] on div "April 78% [PERSON_NAME] 22% AP play_arrow pause 00:02 + Add competency keyboard…" at bounding box center [980, 457] width 516 height 743
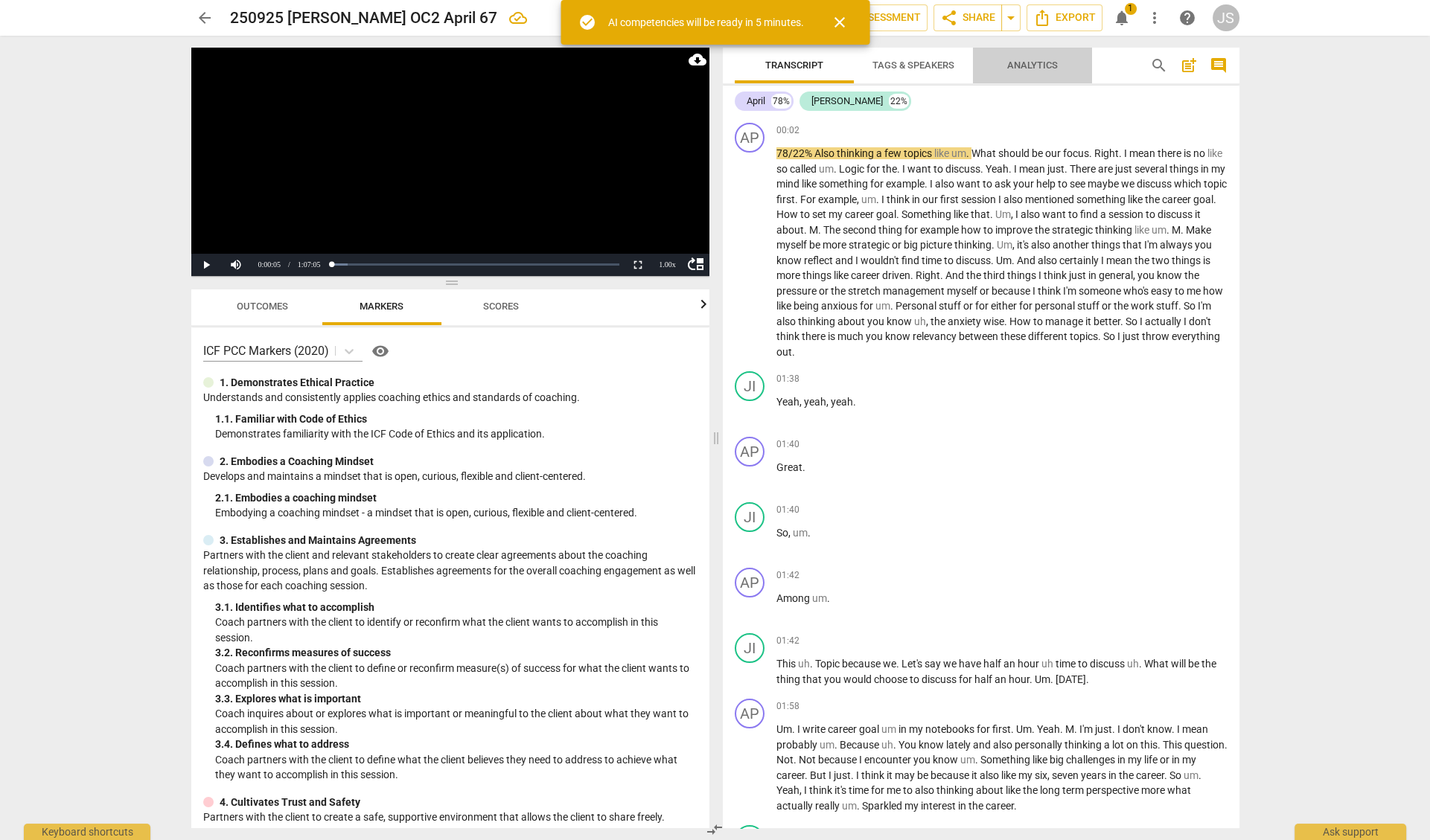
click at [1036, 66] on span "Analytics" at bounding box center [1032, 65] width 51 height 11
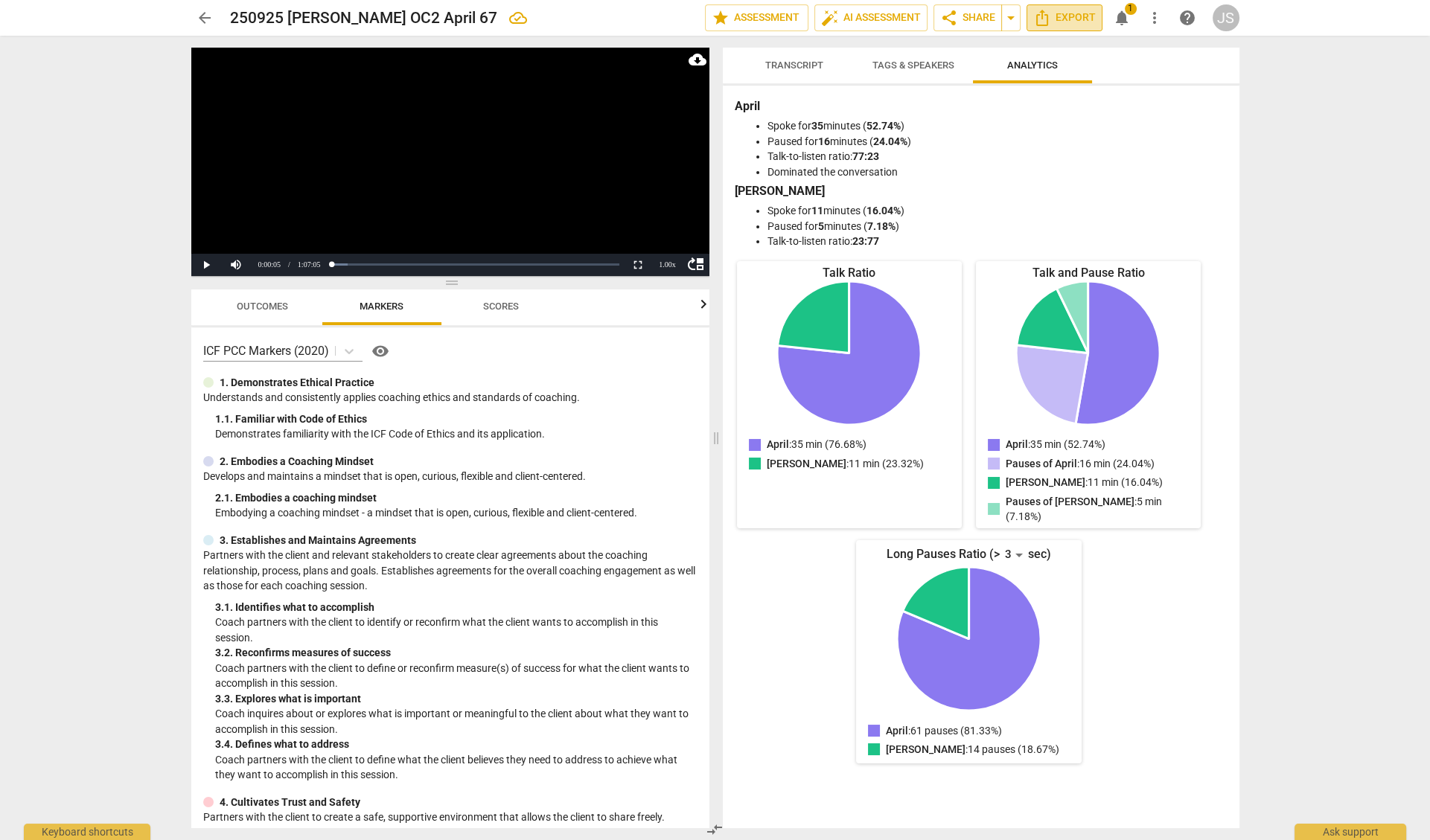
click at [1061, 19] on span "Export" at bounding box center [1064, 18] width 63 height 18
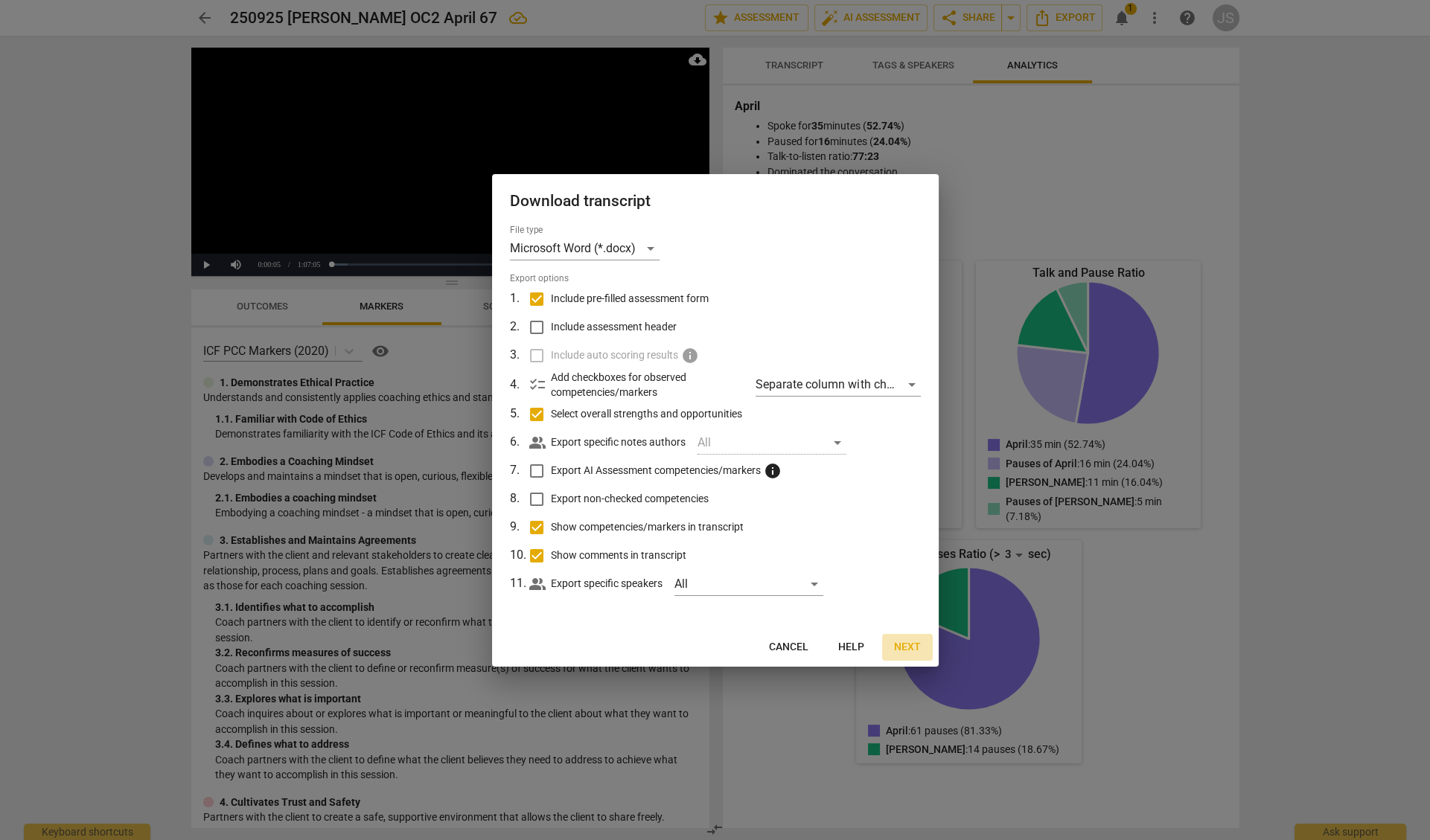
click at [905, 650] on span "Next" at bounding box center [907, 648] width 27 height 14
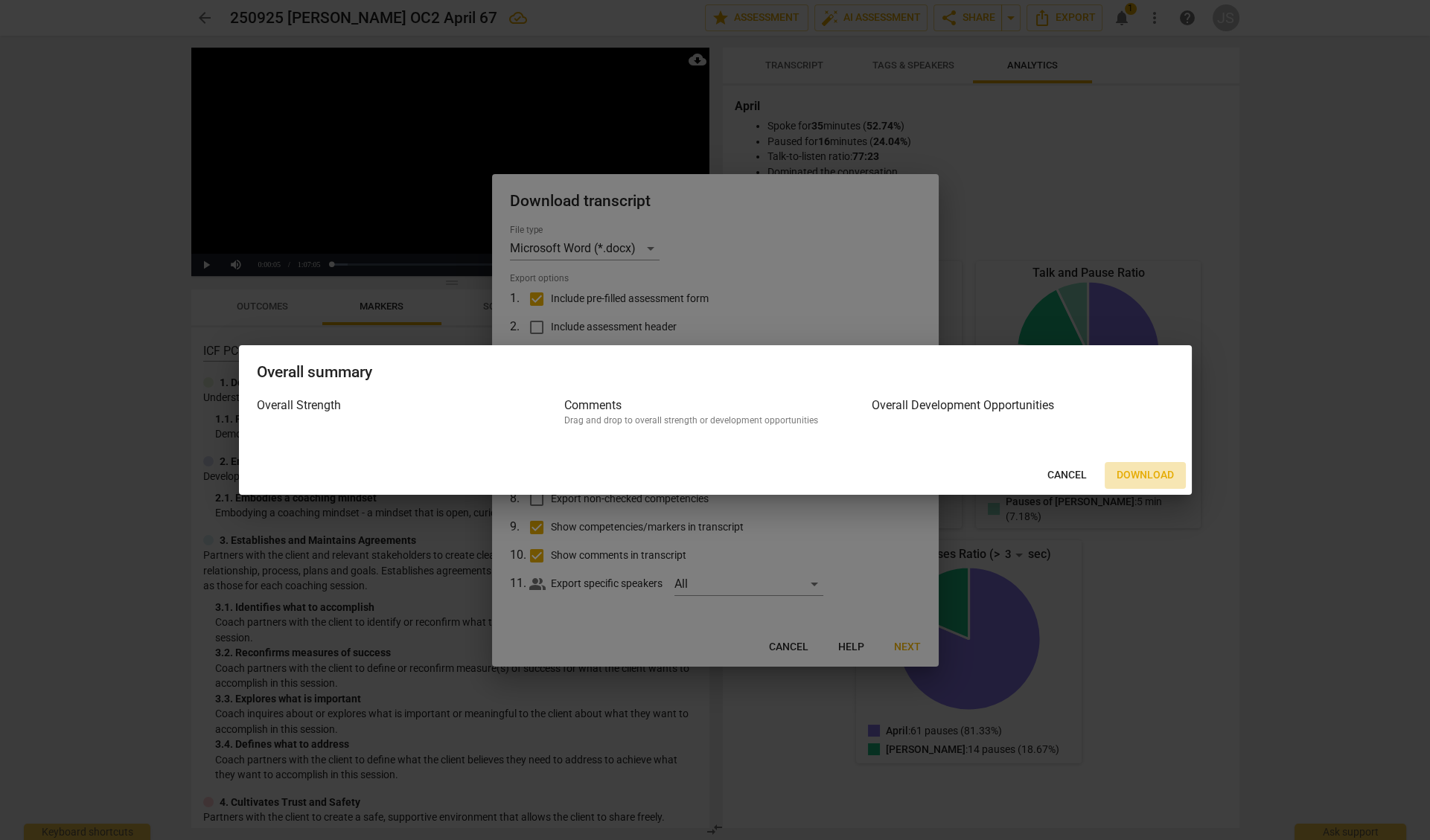
click at [1126, 471] on span "Download" at bounding box center [1145, 475] width 57 height 14
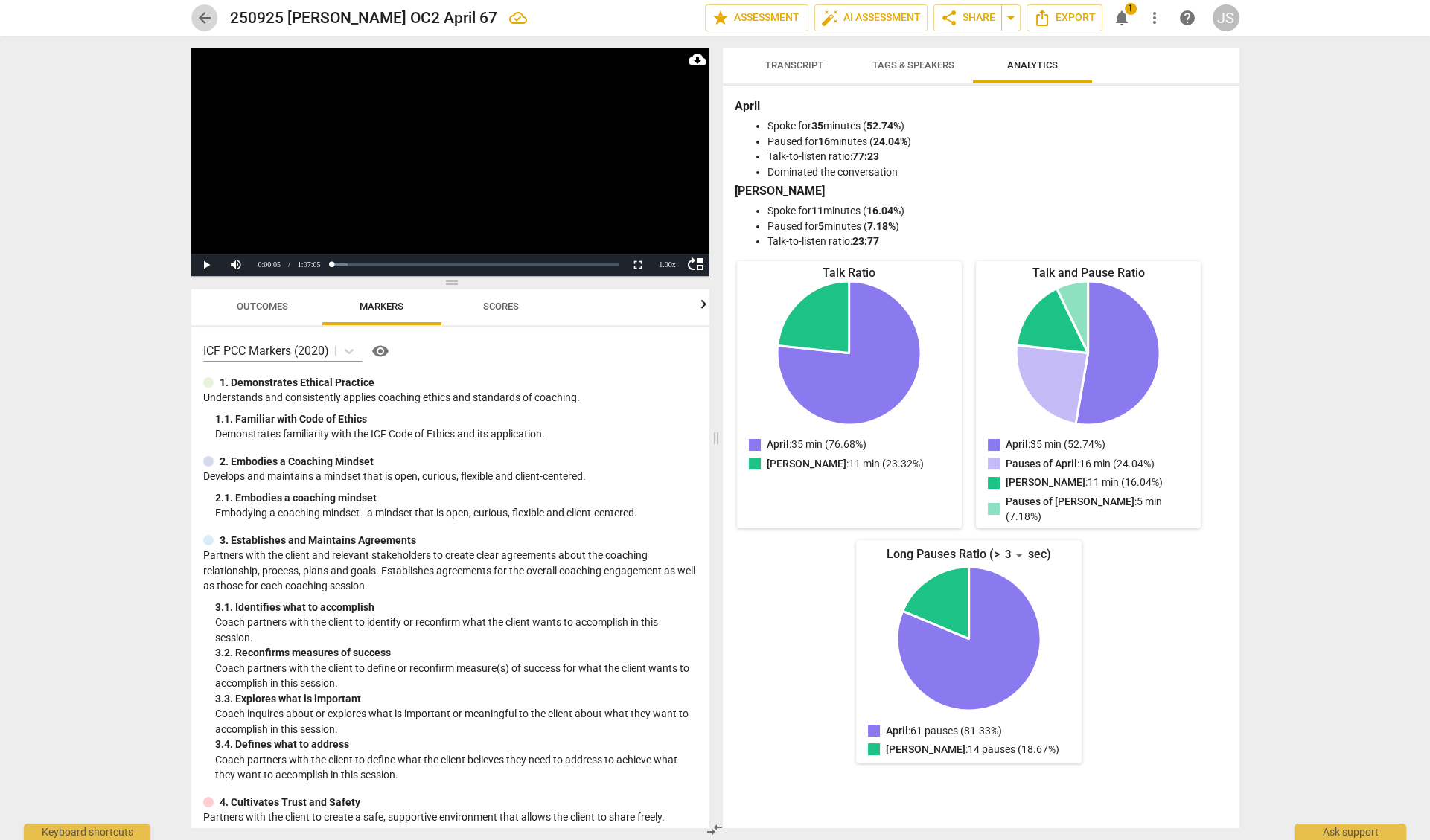
click at [200, 15] on span "arrow_back" at bounding box center [205, 18] width 18 height 18
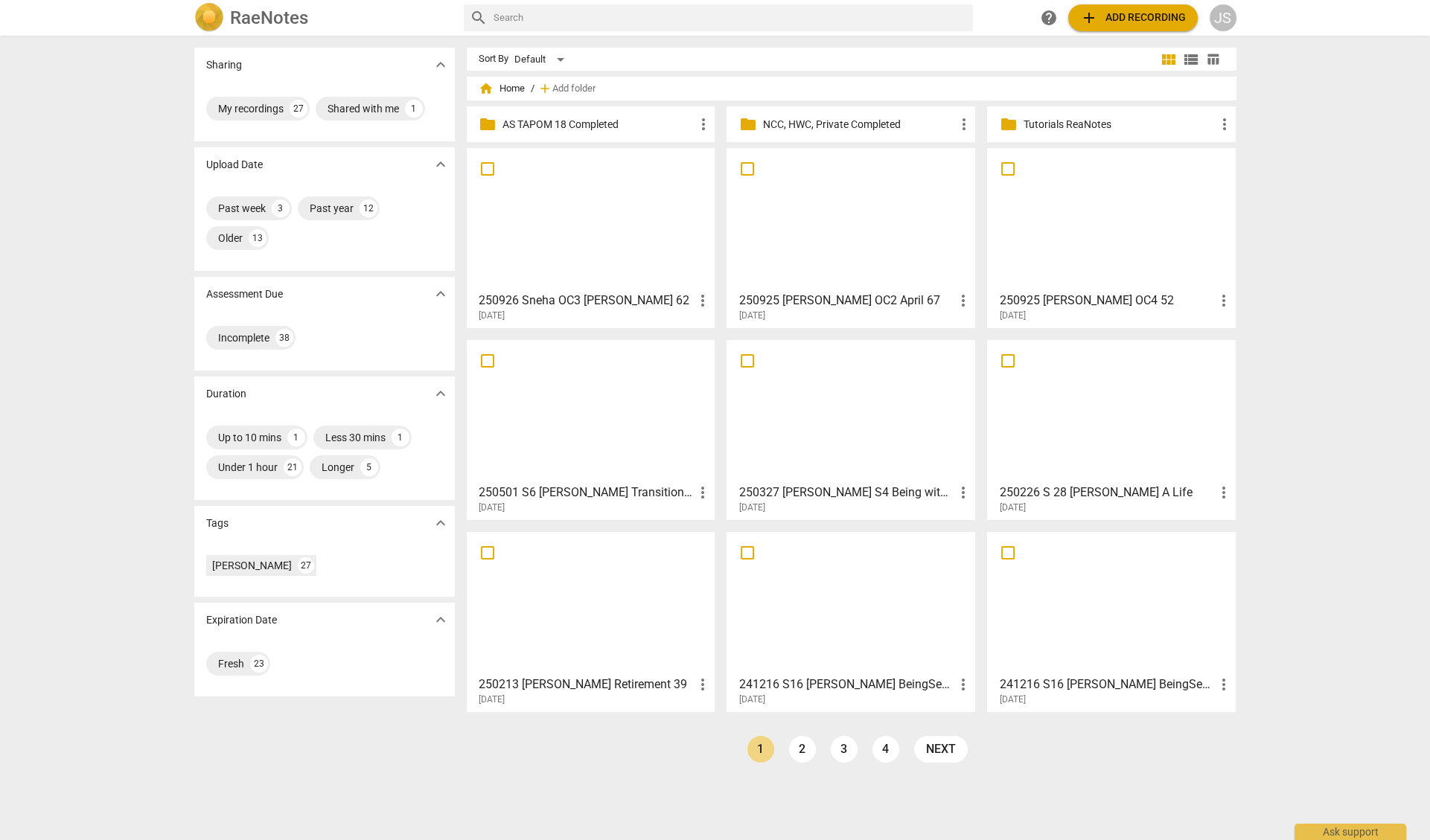
click at [533, 210] on div at bounding box center [591, 219] width 238 height 132
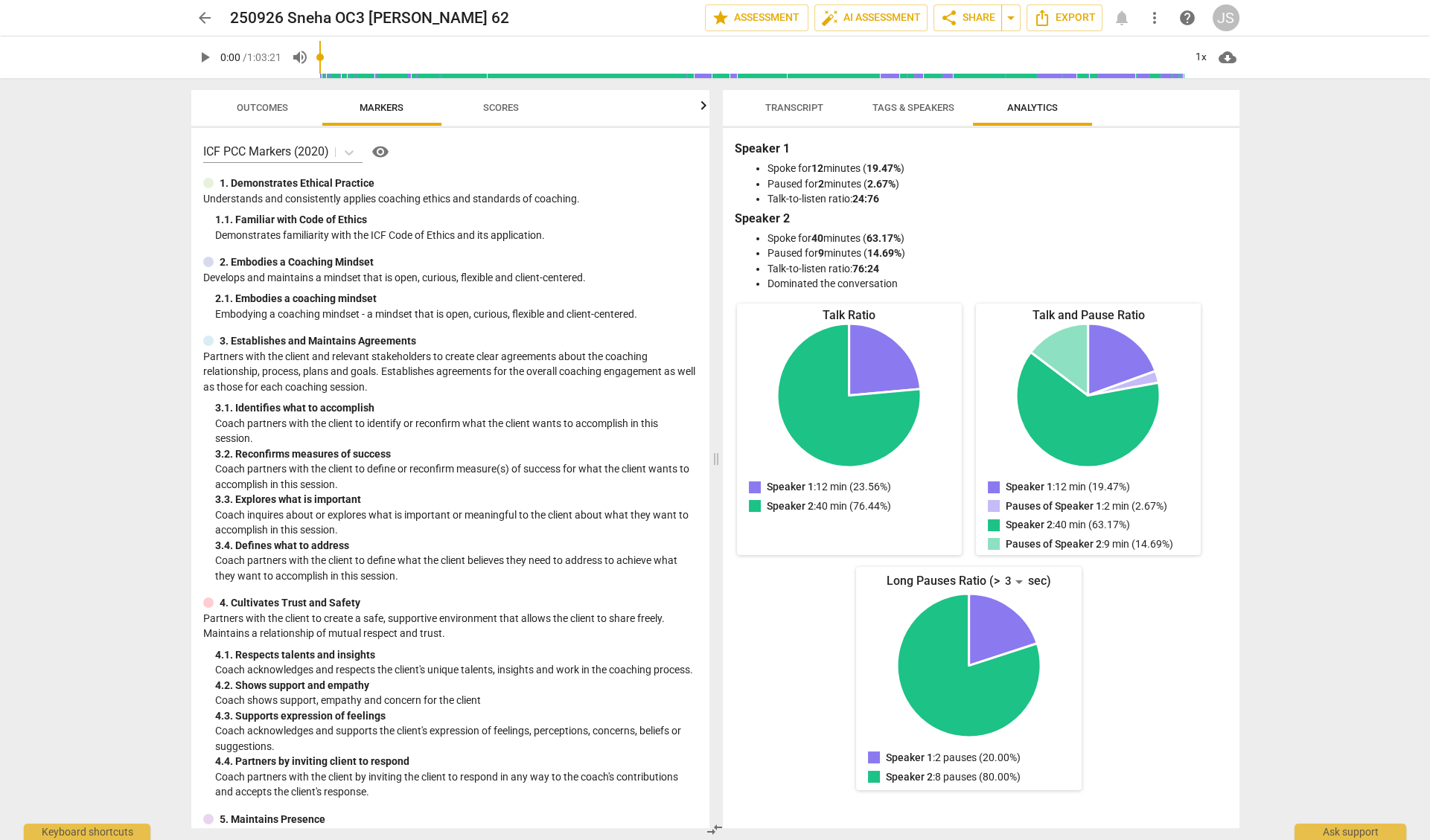
click at [798, 111] on span "Transcript" at bounding box center [794, 108] width 58 height 11
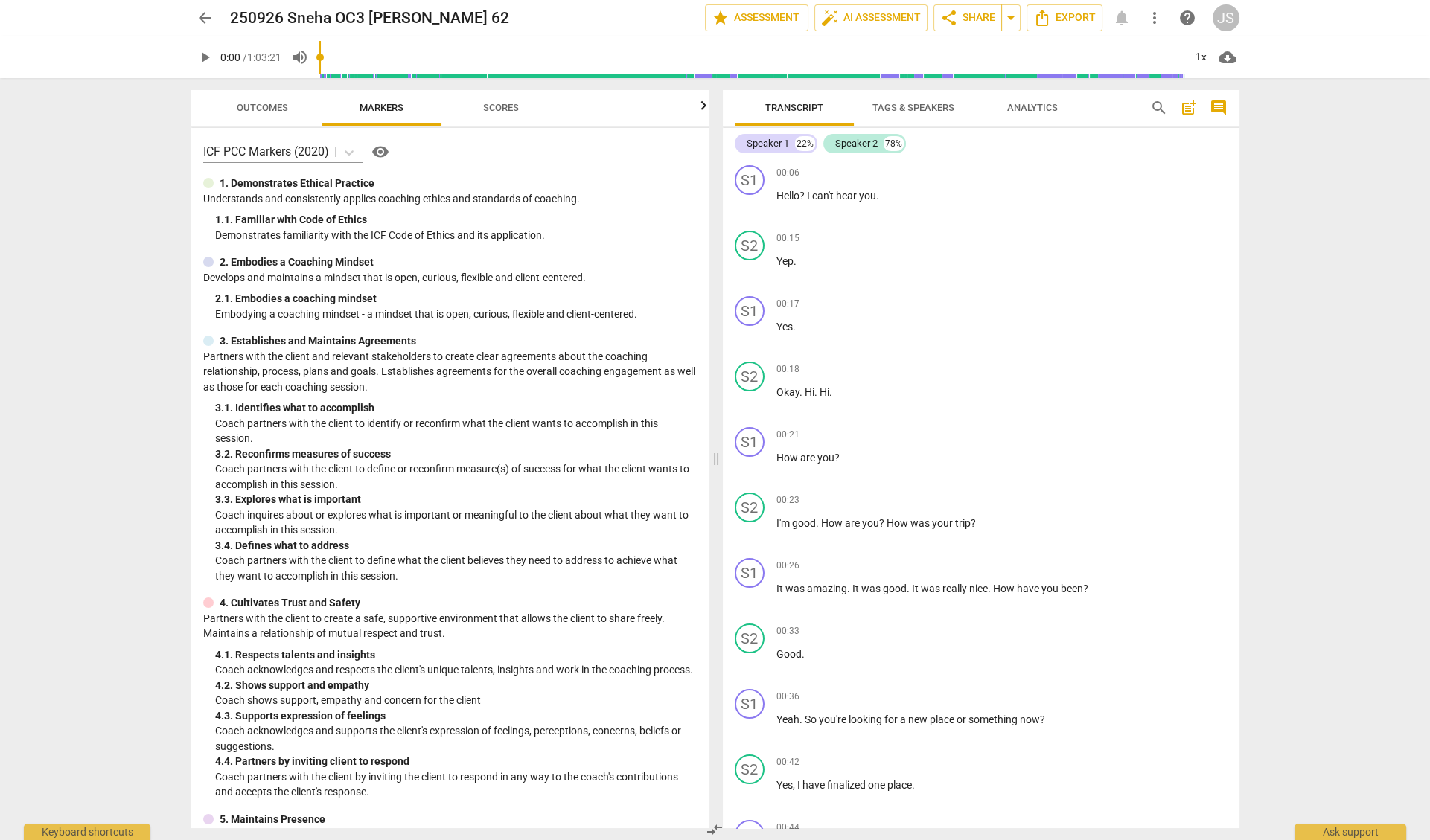
click at [919, 109] on span "Tags & Speakers" at bounding box center [914, 108] width 82 height 11
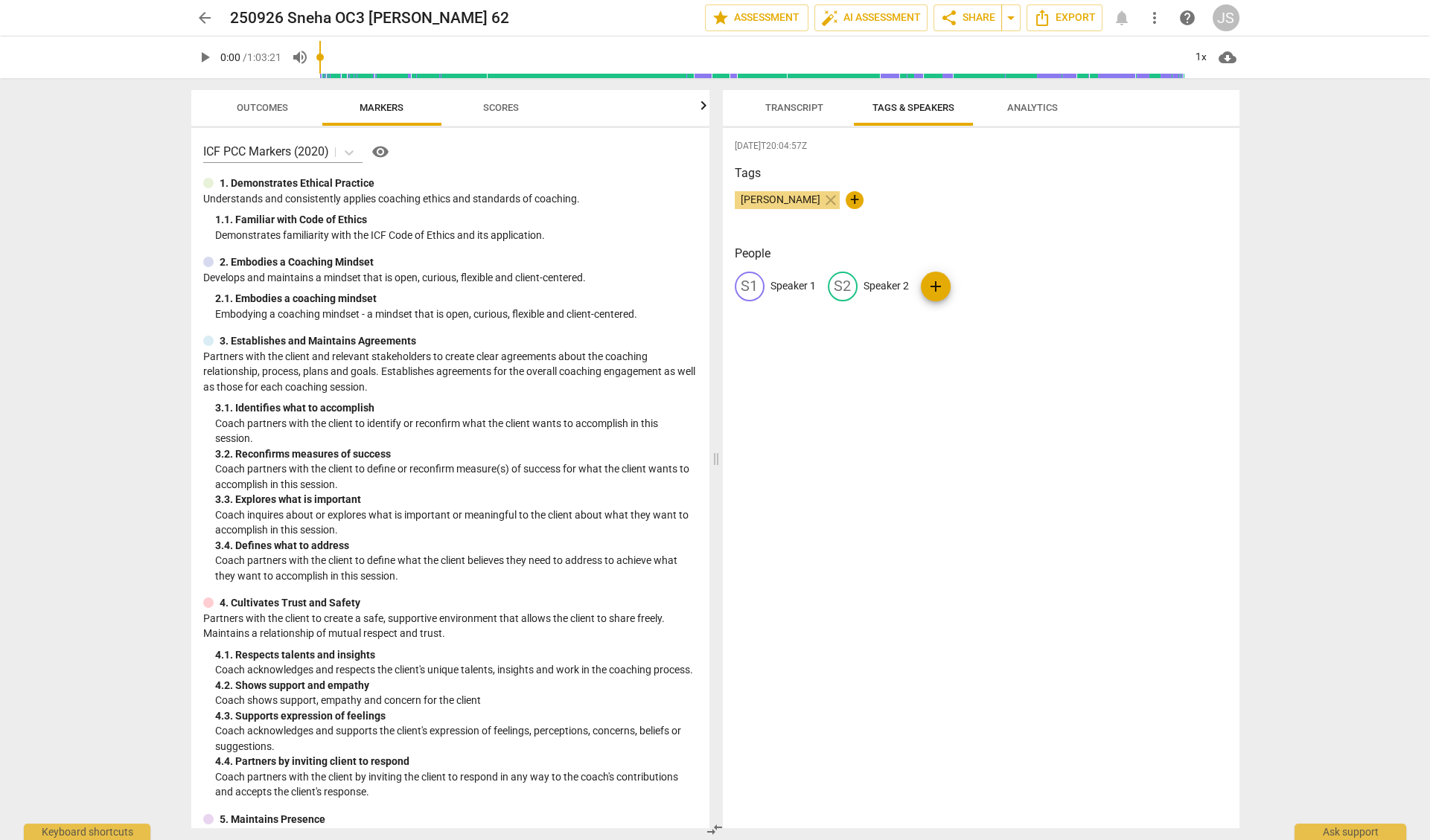
click at [795, 284] on p "Speaker 1" at bounding box center [793, 286] width 45 height 15
drag, startPoint x: 795, startPoint y: 286, endPoint x: 968, endPoint y: 283, distance: 173.0
click at [968, 283] on div "edit Sneha delete edit Speaker 2 add" at bounding box center [981, 292] width 493 height 42
type input "Sneha"
click at [976, 286] on p "Speaker 2" at bounding box center [983, 286] width 45 height 15
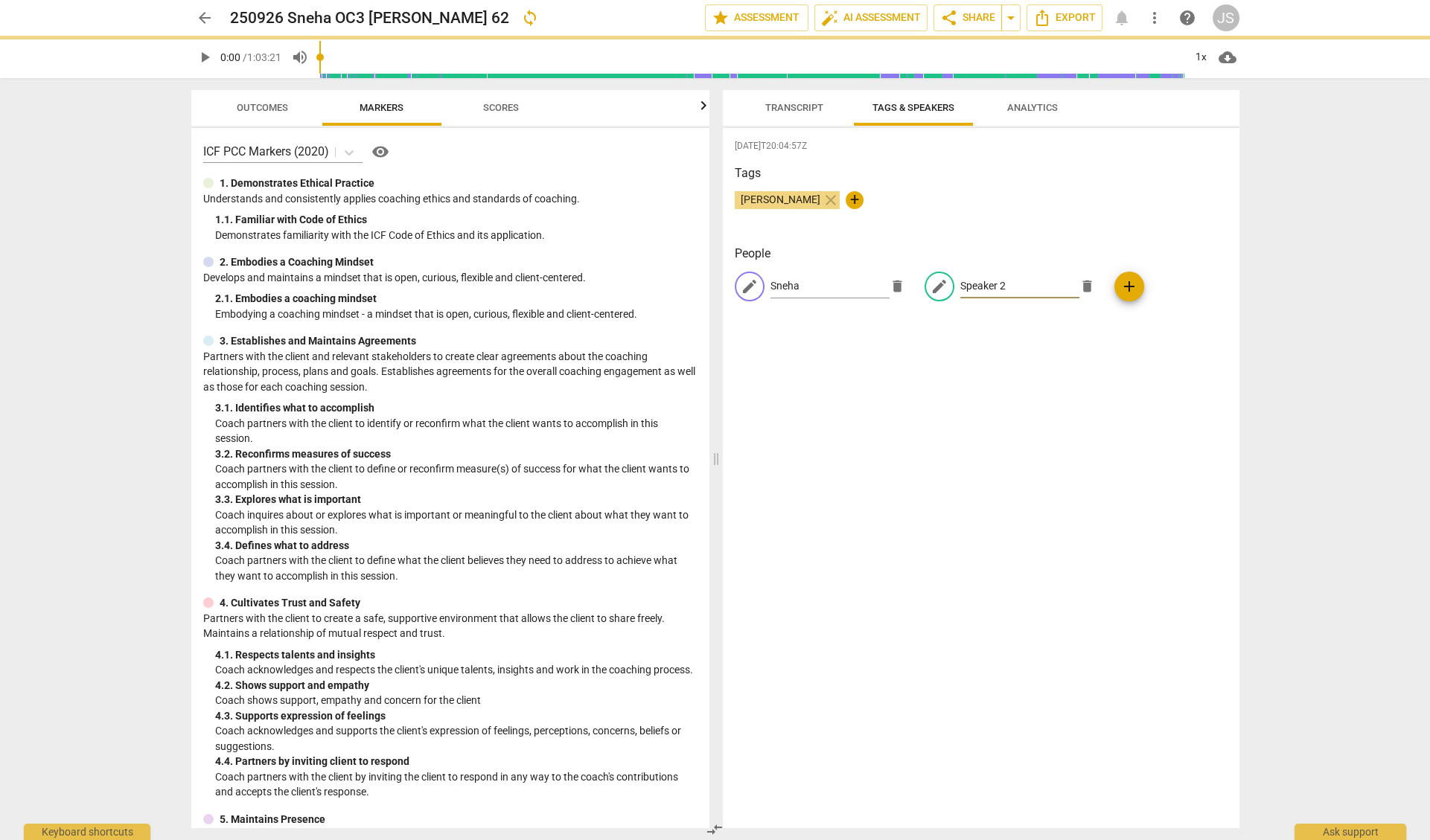
click at [976, 286] on input "Speaker 2" at bounding box center [1020, 287] width 119 height 24
drag, startPoint x: 1005, startPoint y: 285, endPoint x: 925, endPoint y: 285, distance: 80.0
click at [925, 285] on div "edit Speaker 2 delete" at bounding box center [1013, 286] width 178 height 30
type input "[PERSON_NAME]"
click at [935, 348] on div "[DATE]T20:04:57Z Tags [PERSON_NAME] close + People edit Sneha delete edit [PERS…" at bounding box center [980, 478] width 516 height 700
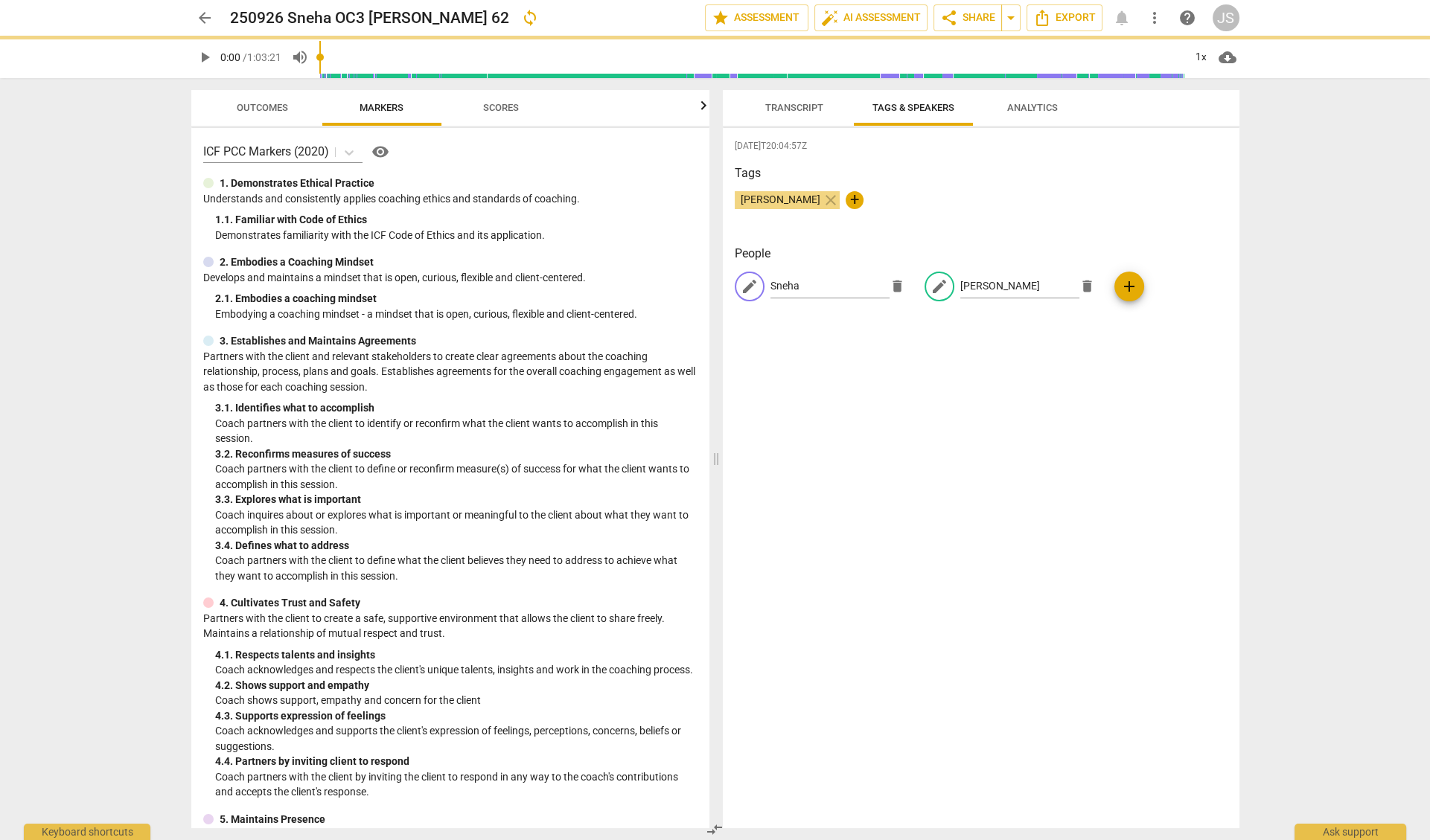
click at [1017, 107] on span "Analytics" at bounding box center [1032, 108] width 51 height 11
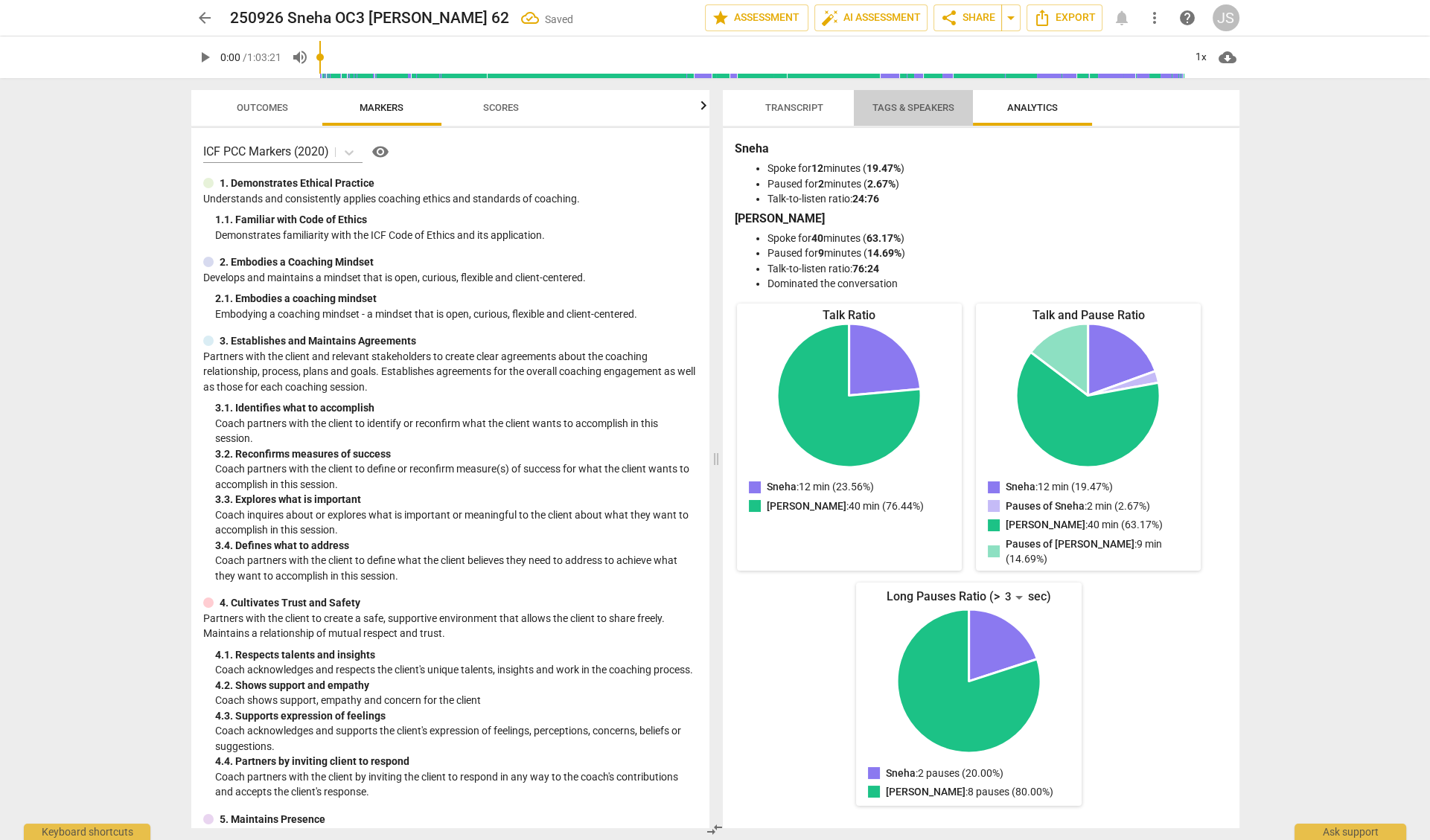
click at [888, 106] on span "Tags & Speakers" at bounding box center [914, 108] width 82 height 11
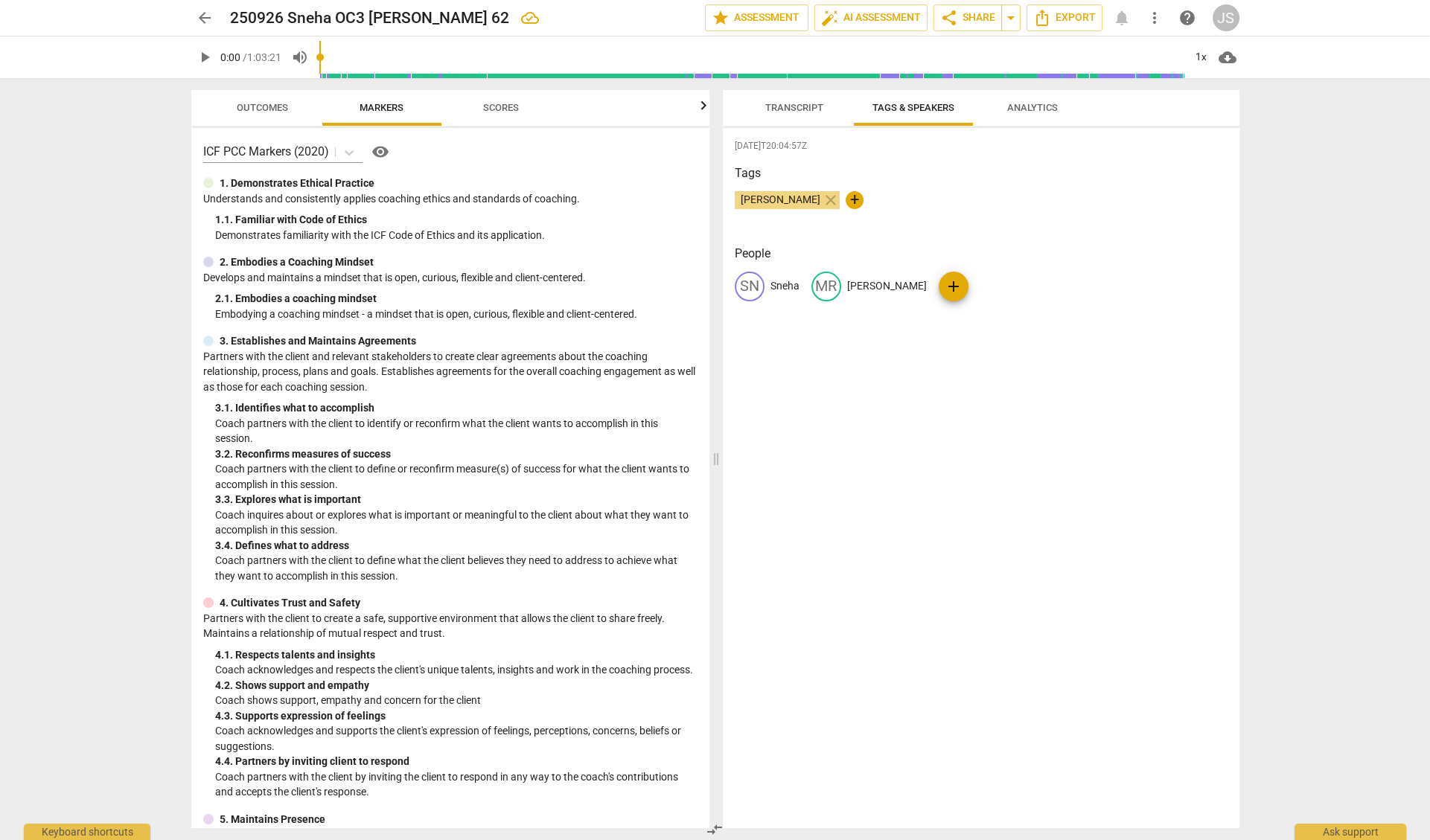
click at [797, 108] on span "Transcript" at bounding box center [794, 108] width 58 height 11
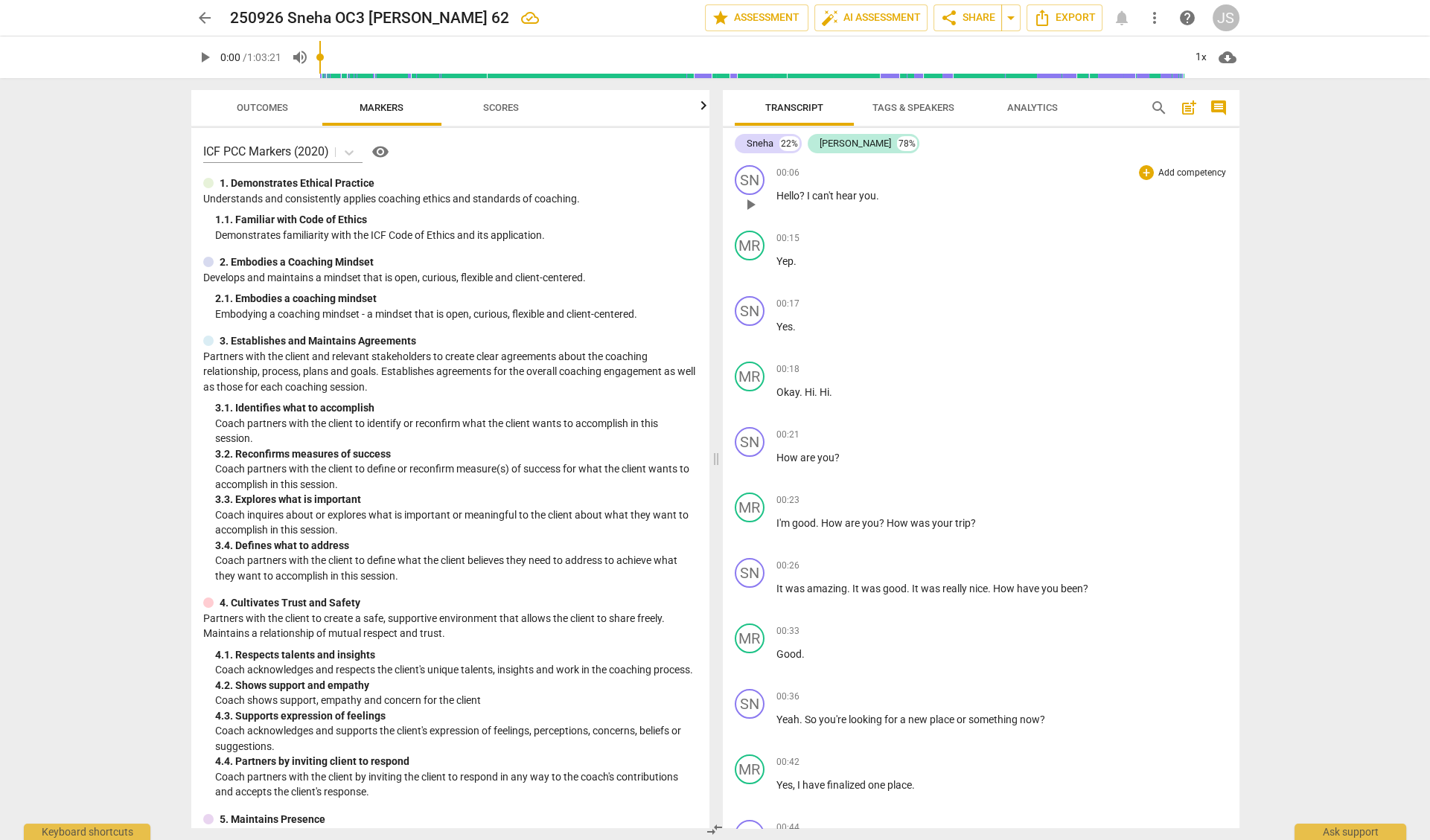
click at [777, 195] on span "Hello" at bounding box center [788, 196] width 23 height 12
click at [880, 19] on span "auto_fix_high AI Assessment" at bounding box center [871, 18] width 100 height 18
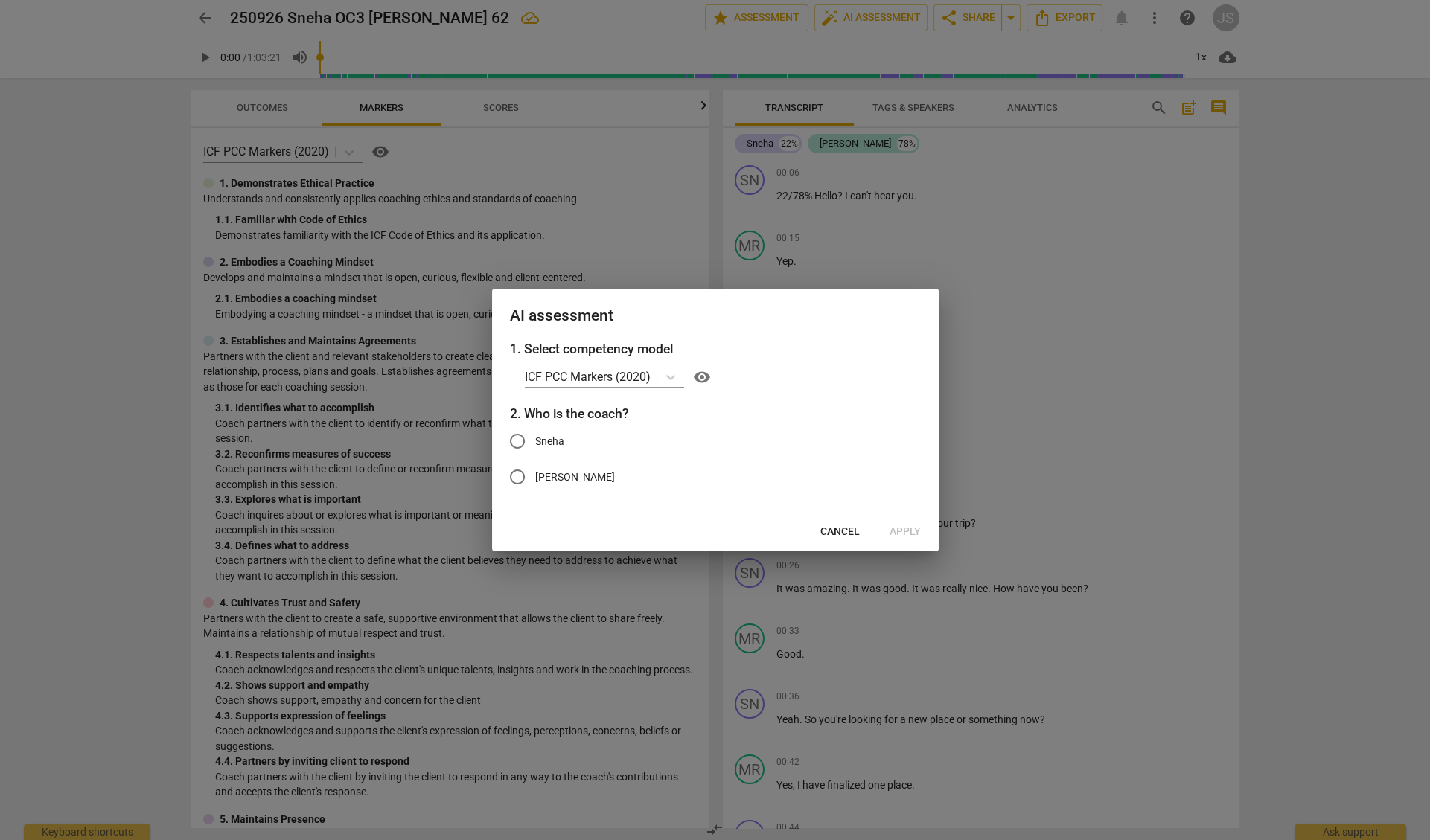
click at [517, 442] on input "Sneha" at bounding box center [517, 441] width 35 height 35
radio input "true"
click at [895, 528] on span "Apply" at bounding box center [905, 532] width 31 height 14
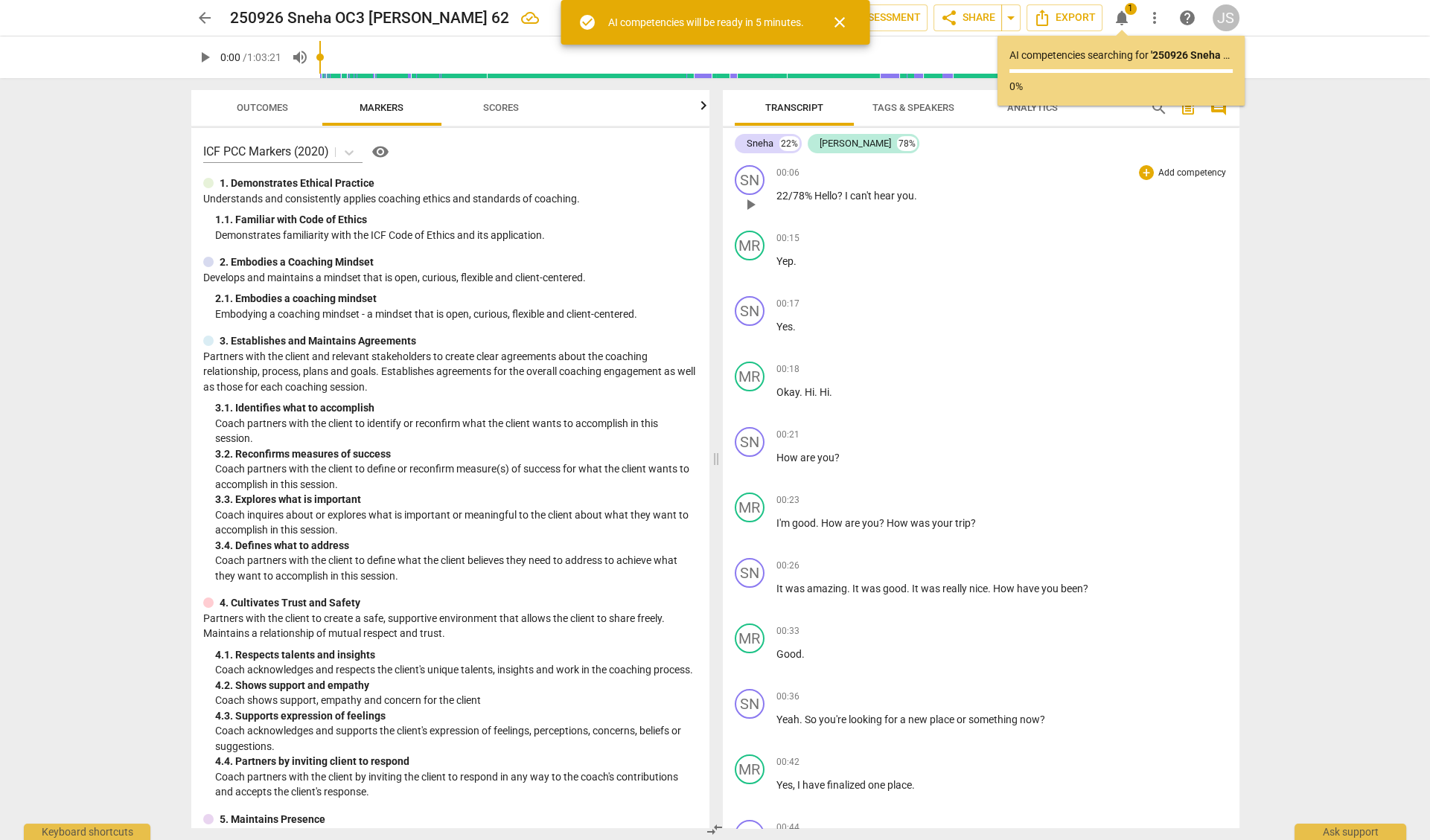
click at [1001, 204] on div "00:06 + Add competency keyboard_arrow_right 22/78% Hello ? I can't hear you ." at bounding box center [1002, 192] width 451 height 54
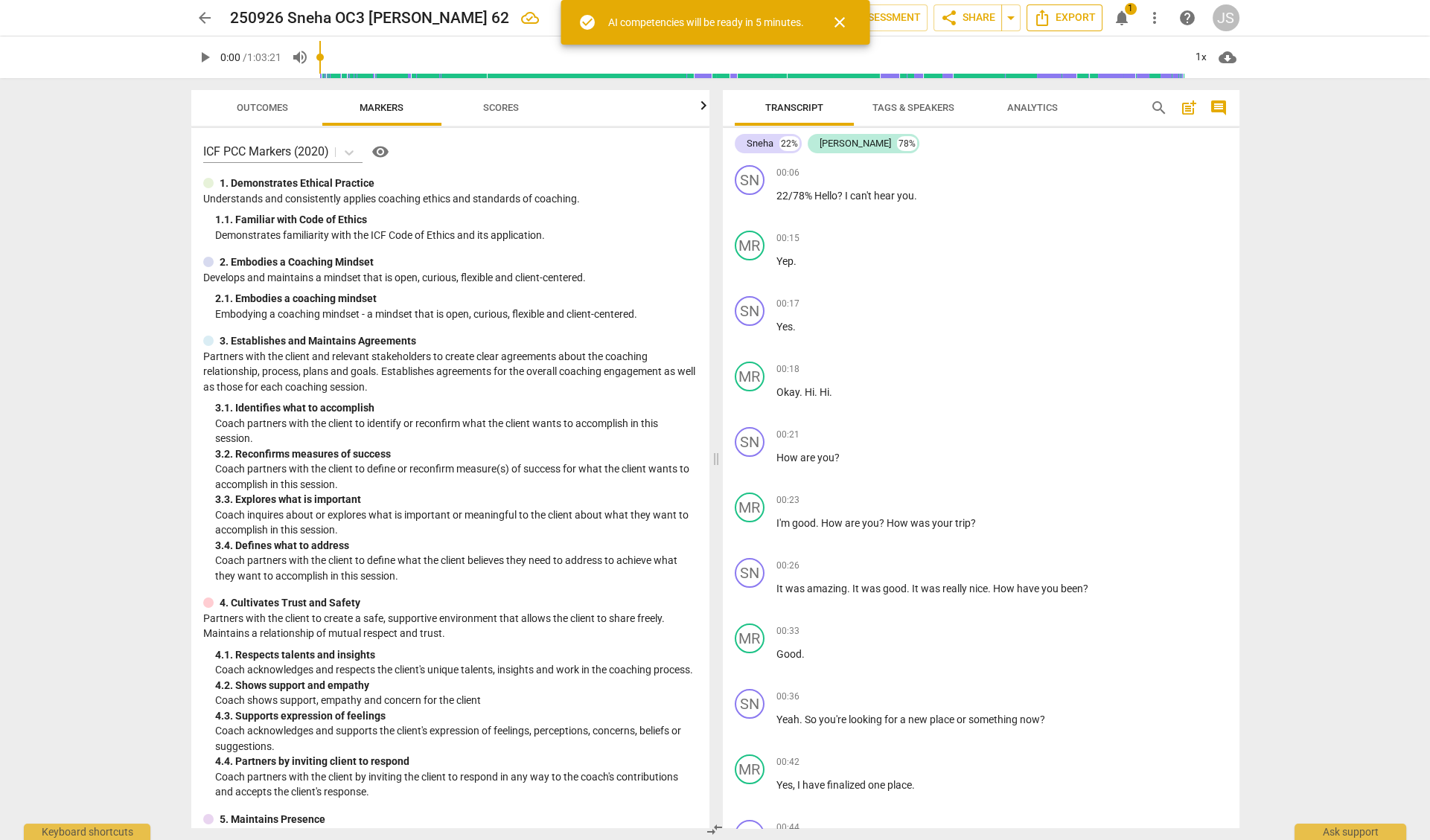
click at [1057, 23] on span "Export" at bounding box center [1064, 18] width 63 height 18
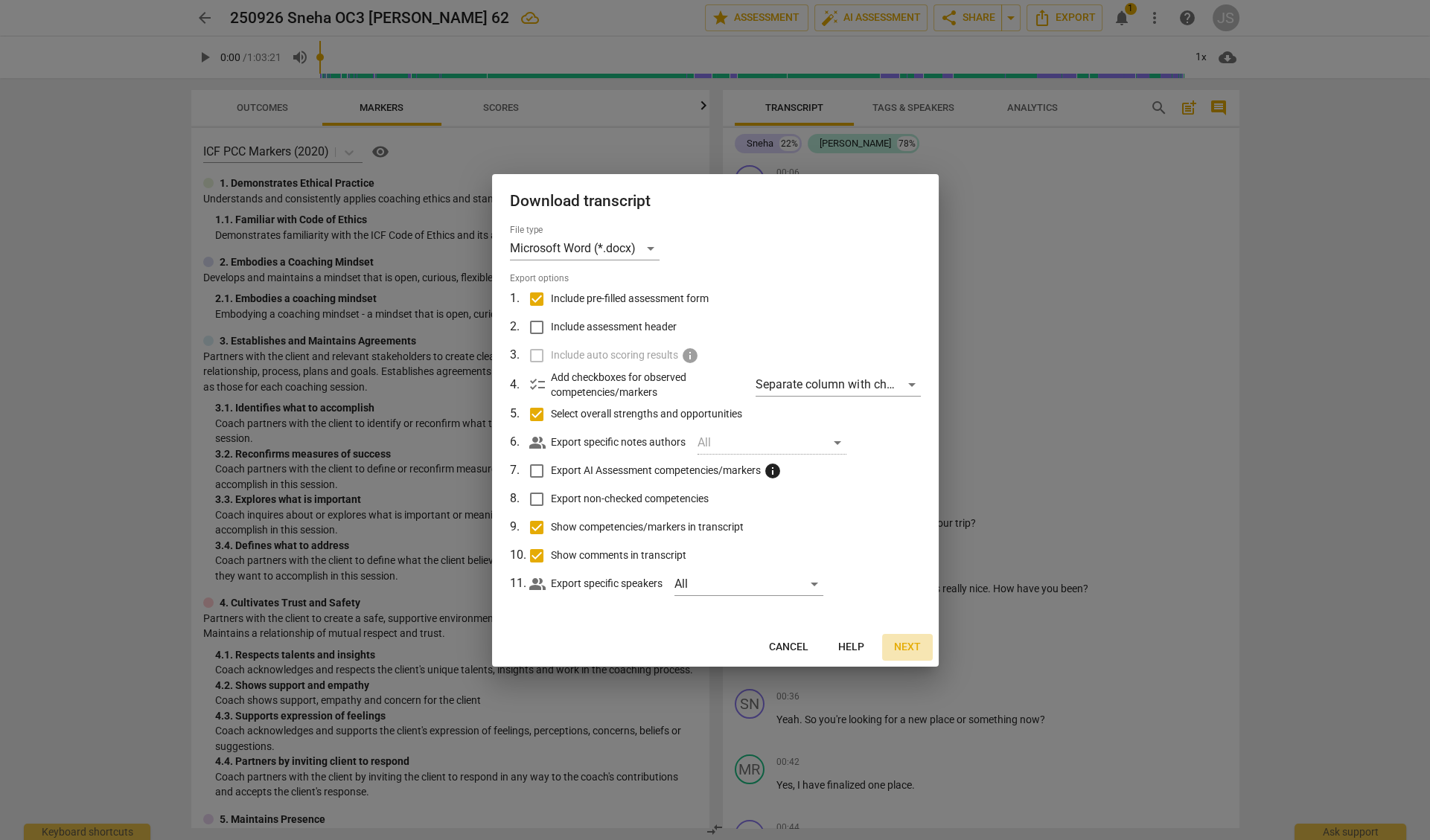
click at [913, 645] on span "Next" at bounding box center [907, 648] width 27 height 14
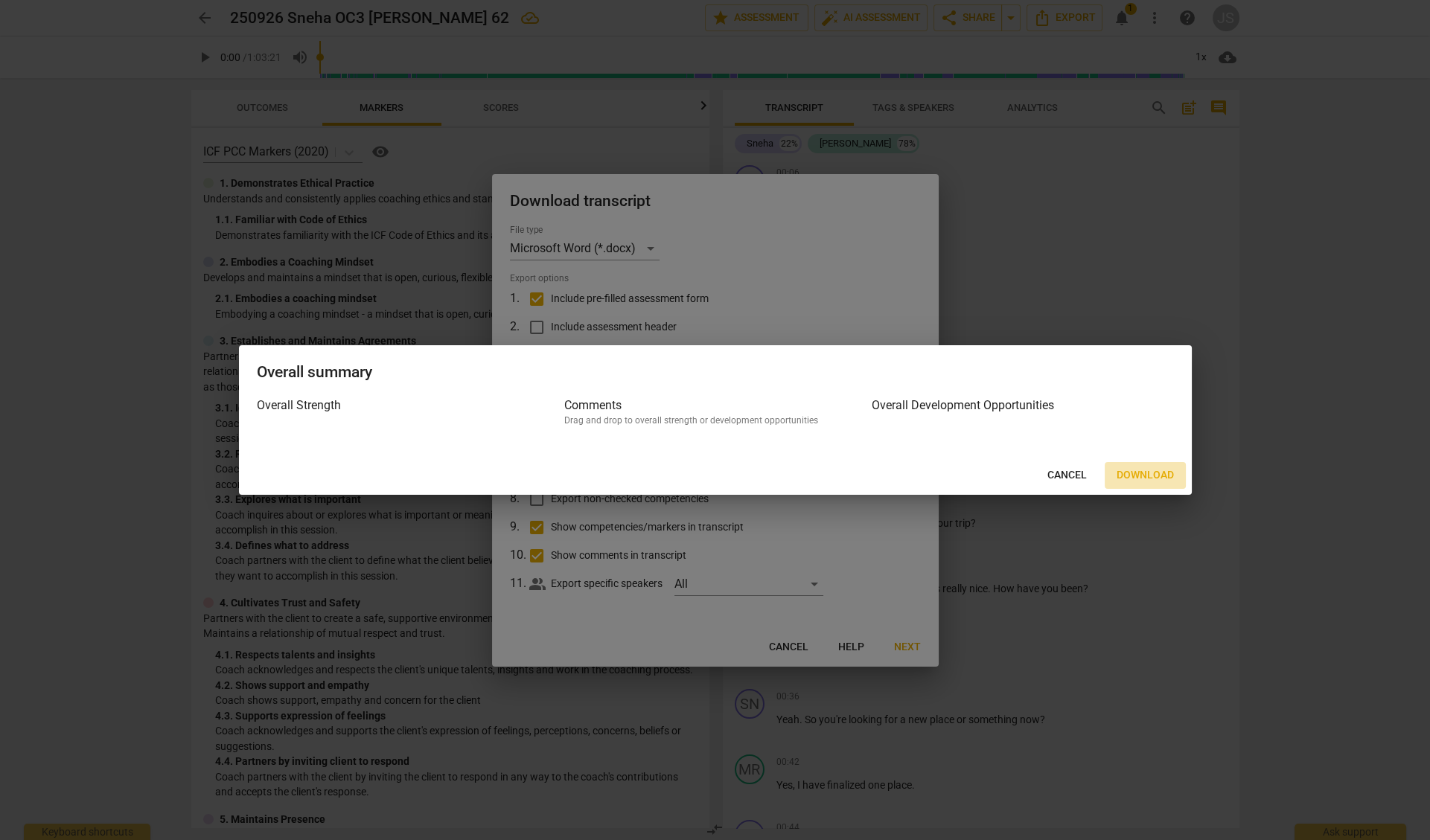
click at [1141, 478] on span "Download" at bounding box center [1145, 475] width 57 height 14
